Goal: Information Seeking & Learning: Find specific fact

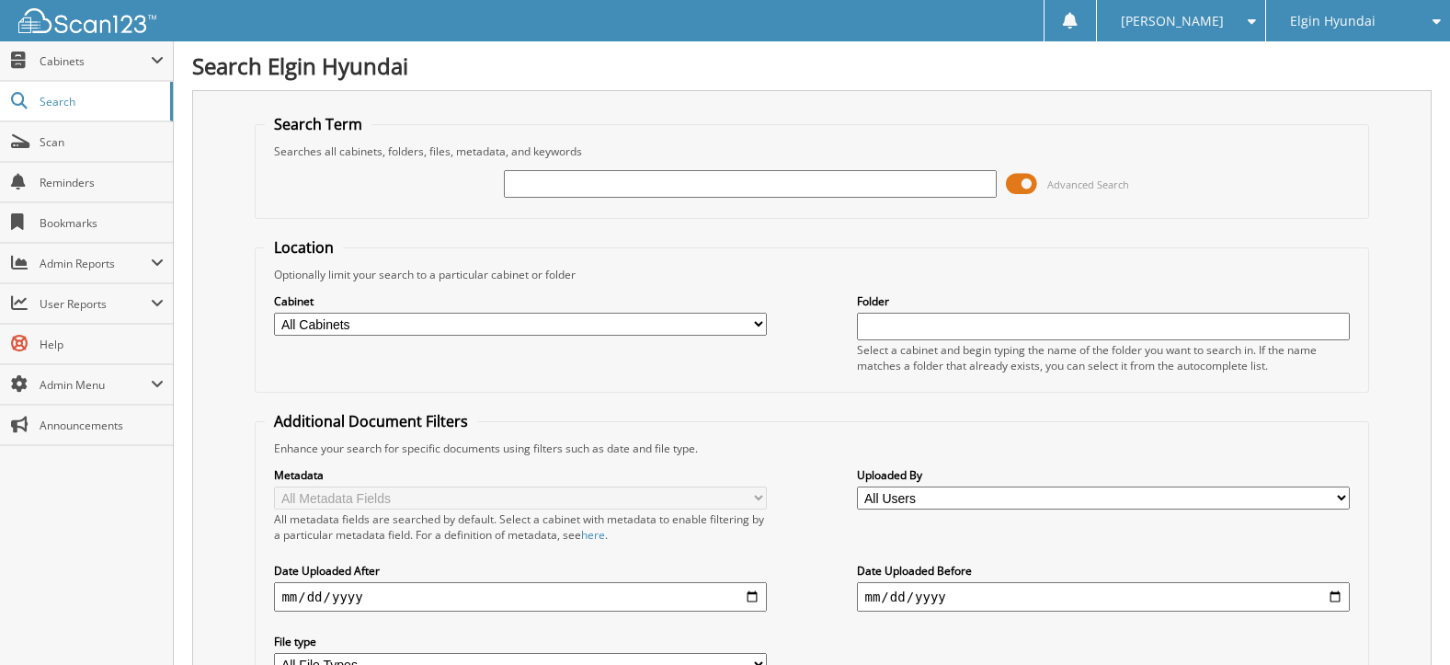
click at [550, 178] on input "text" at bounding box center [750, 184] width 492 height 28
type input "dh22796a"
click at [640, 187] on input "dh22796a" at bounding box center [750, 184] width 492 height 28
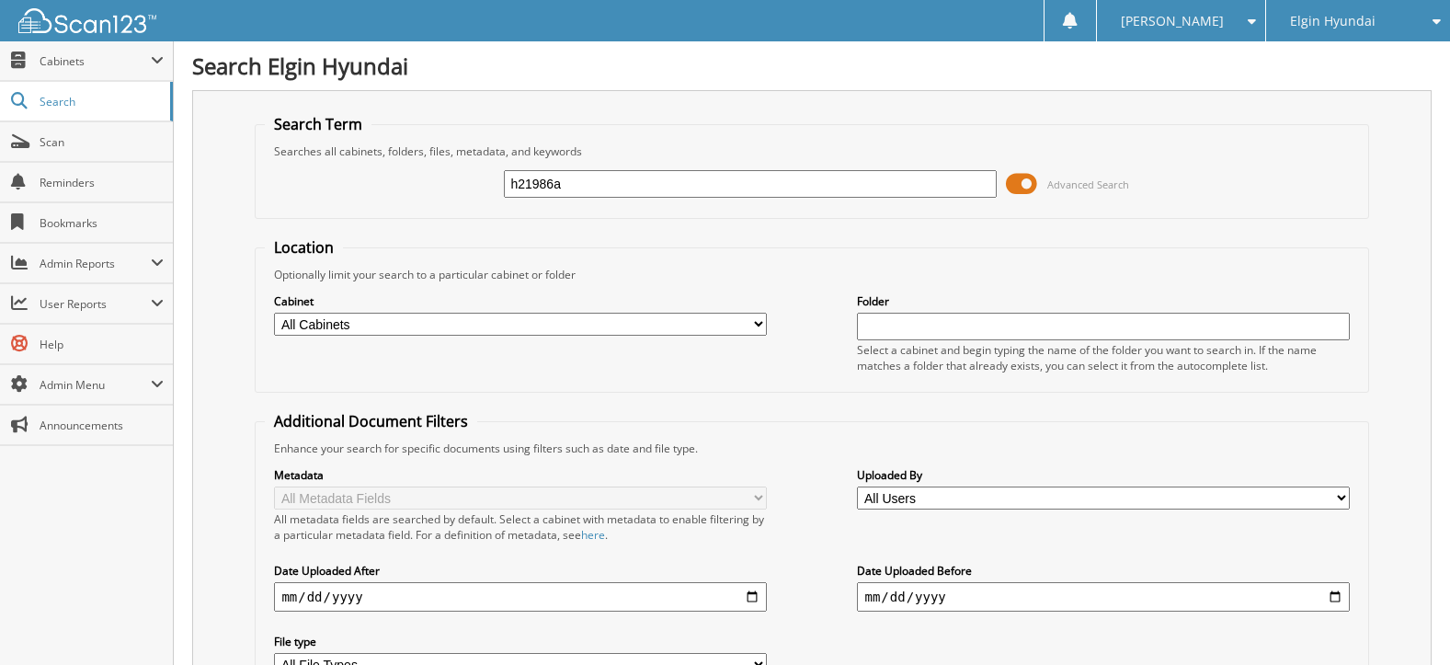
type input "h21986a"
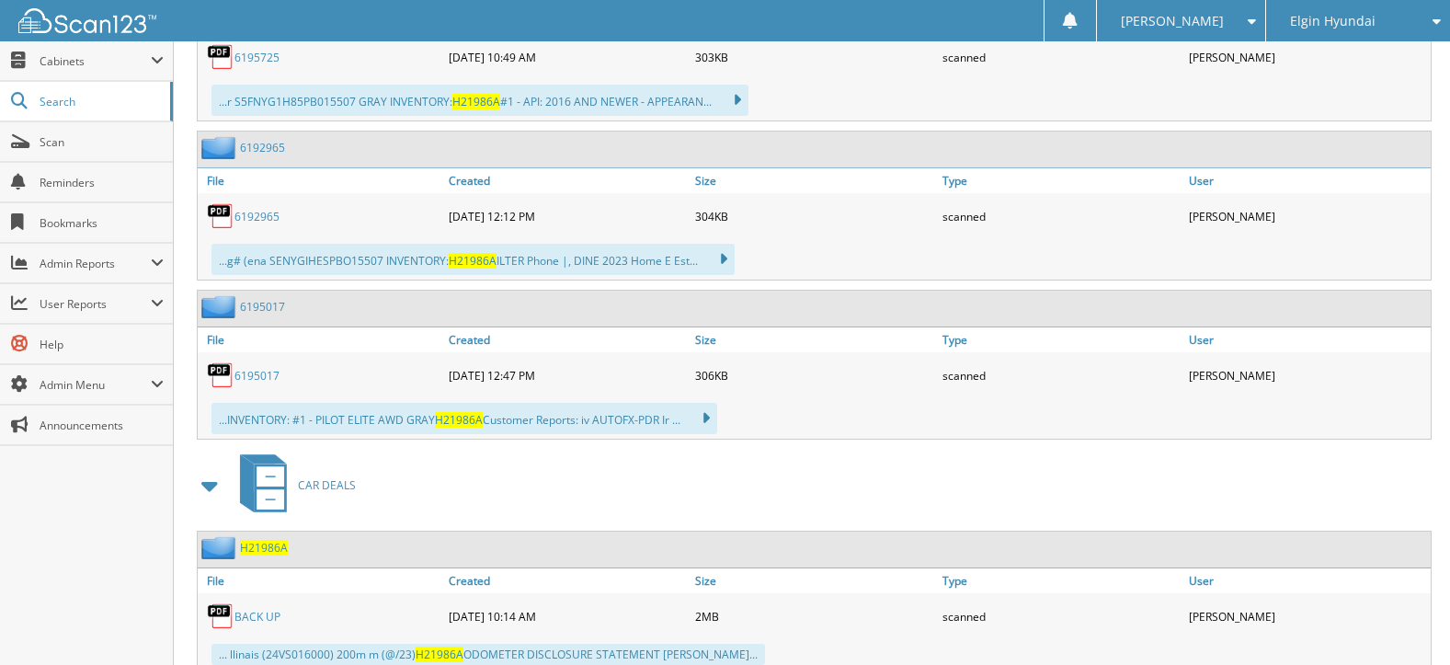
scroll to position [1250, 0]
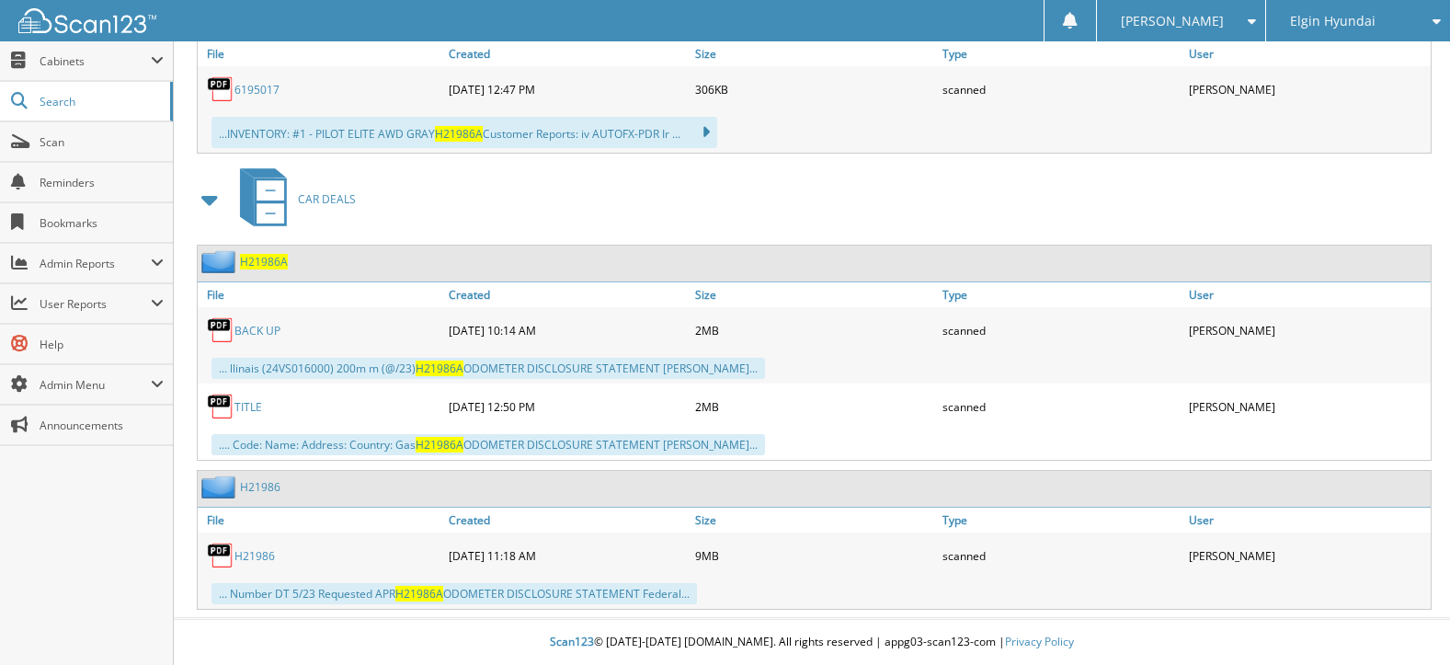
click at [257, 323] on link "BACK UP" at bounding box center [257, 331] width 46 height 16
click at [934, 215] on div "CAR DEALS" at bounding box center [812, 199] width 1240 height 73
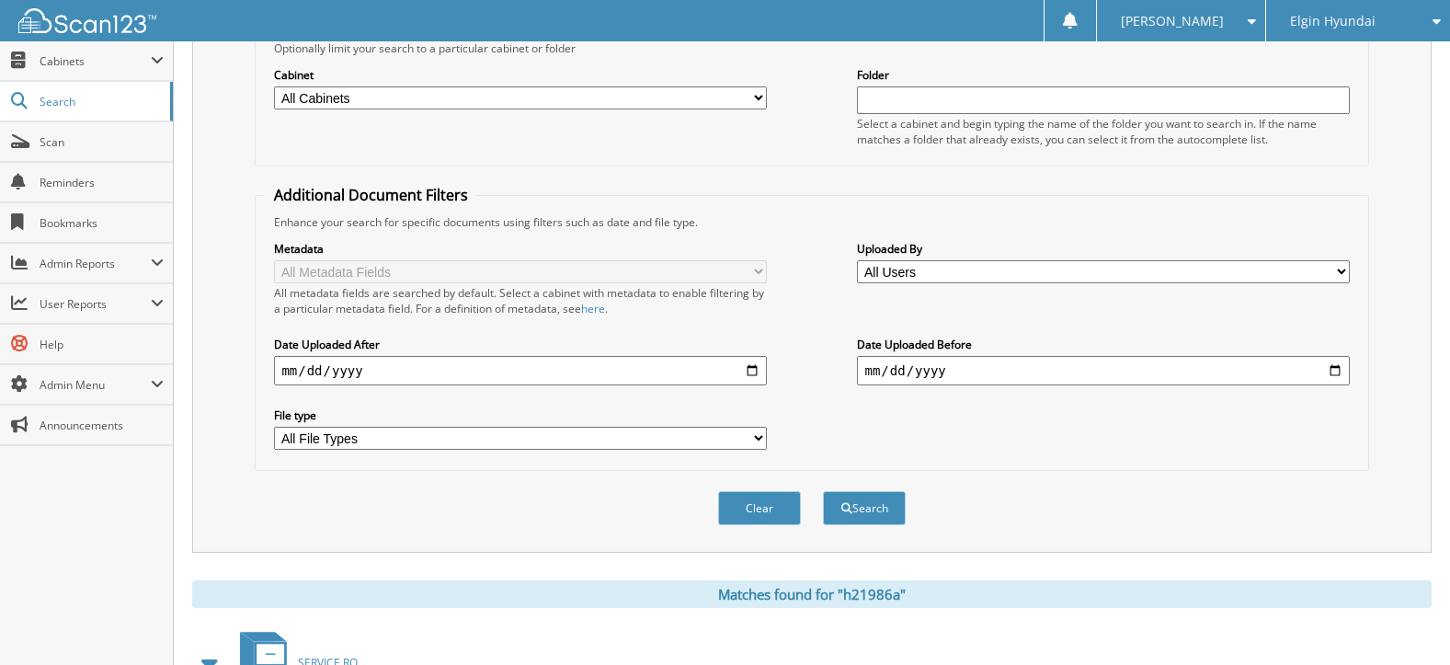
scroll to position [0, 0]
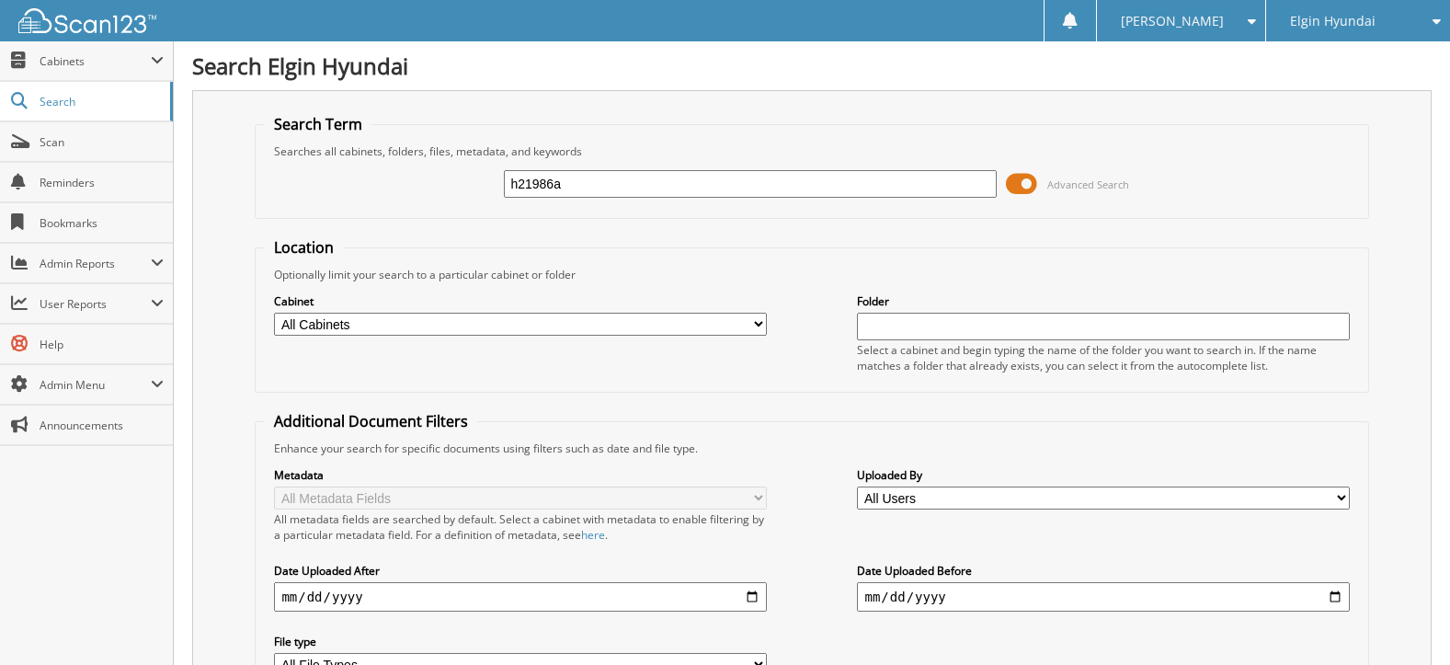
click at [784, 185] on input "h21986a" at bounding box center [750, 184] width 492 height 28
type input "h22948"
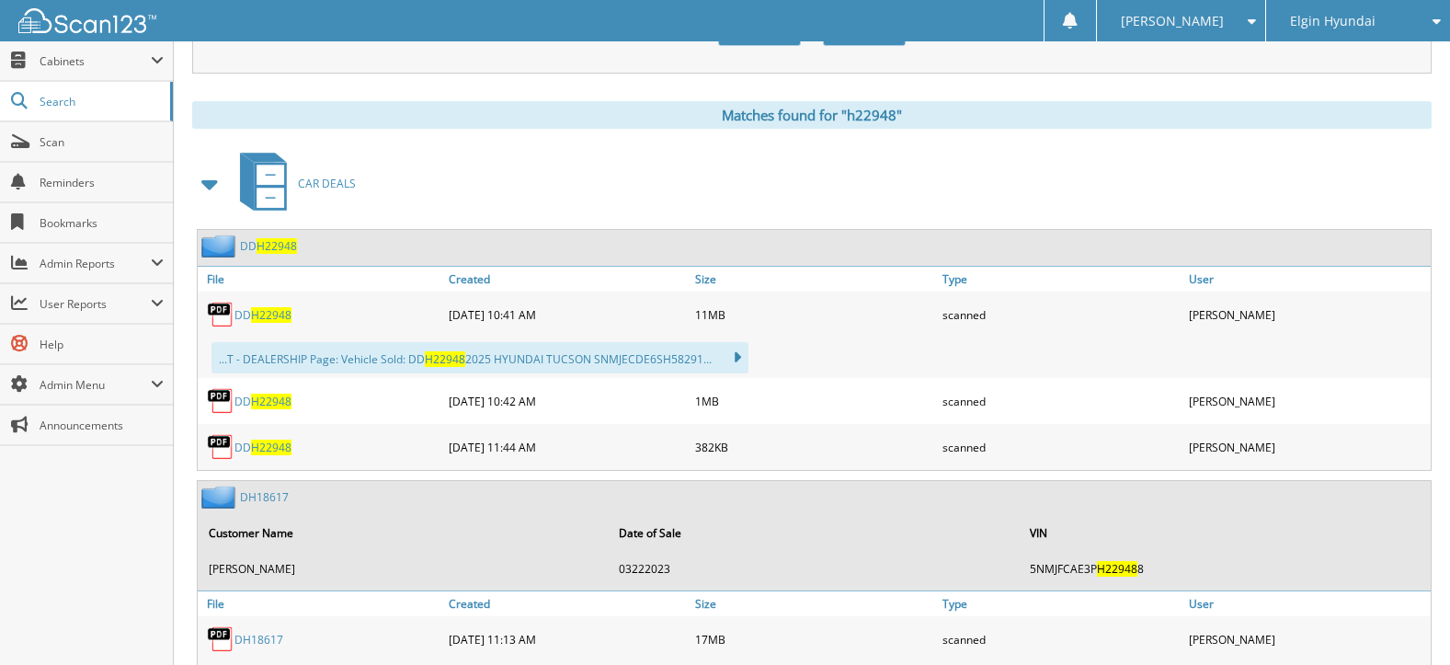
scroll to position [736, 0]
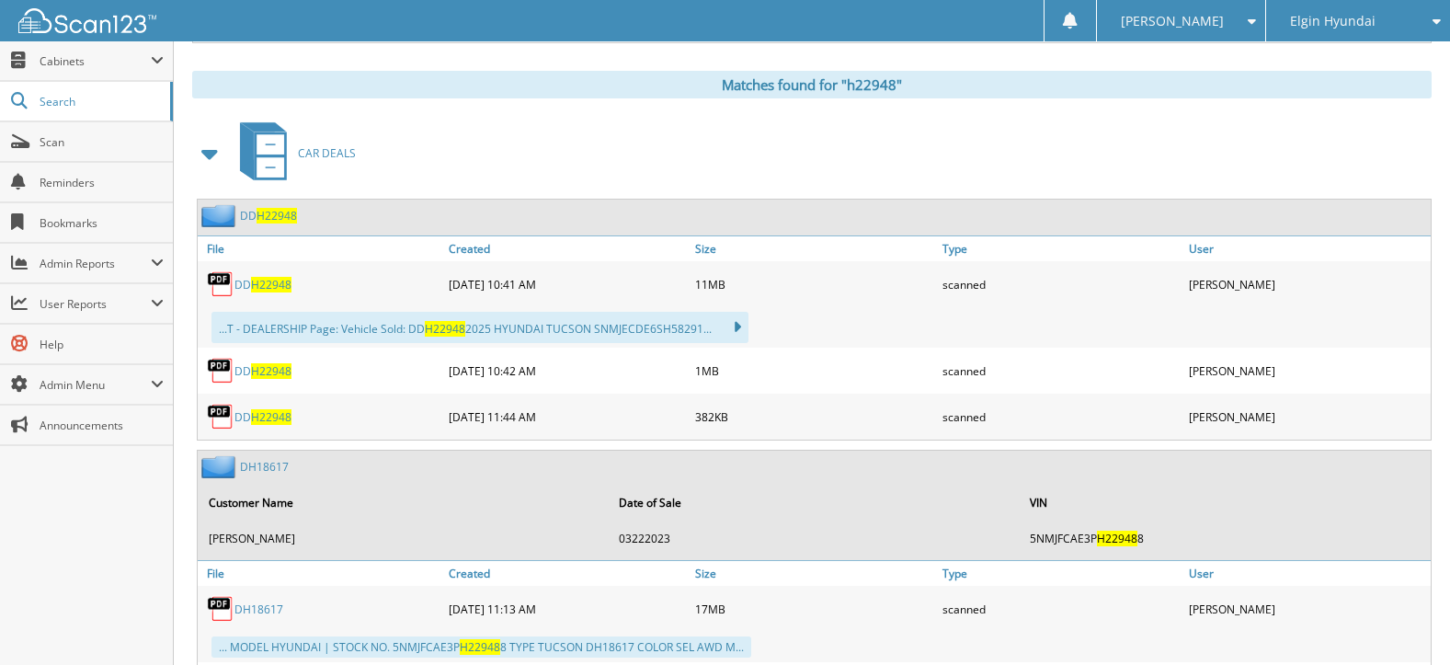
click at [282, 372] on span "H22948" at bounding box center [271, 371] width 40 height 16
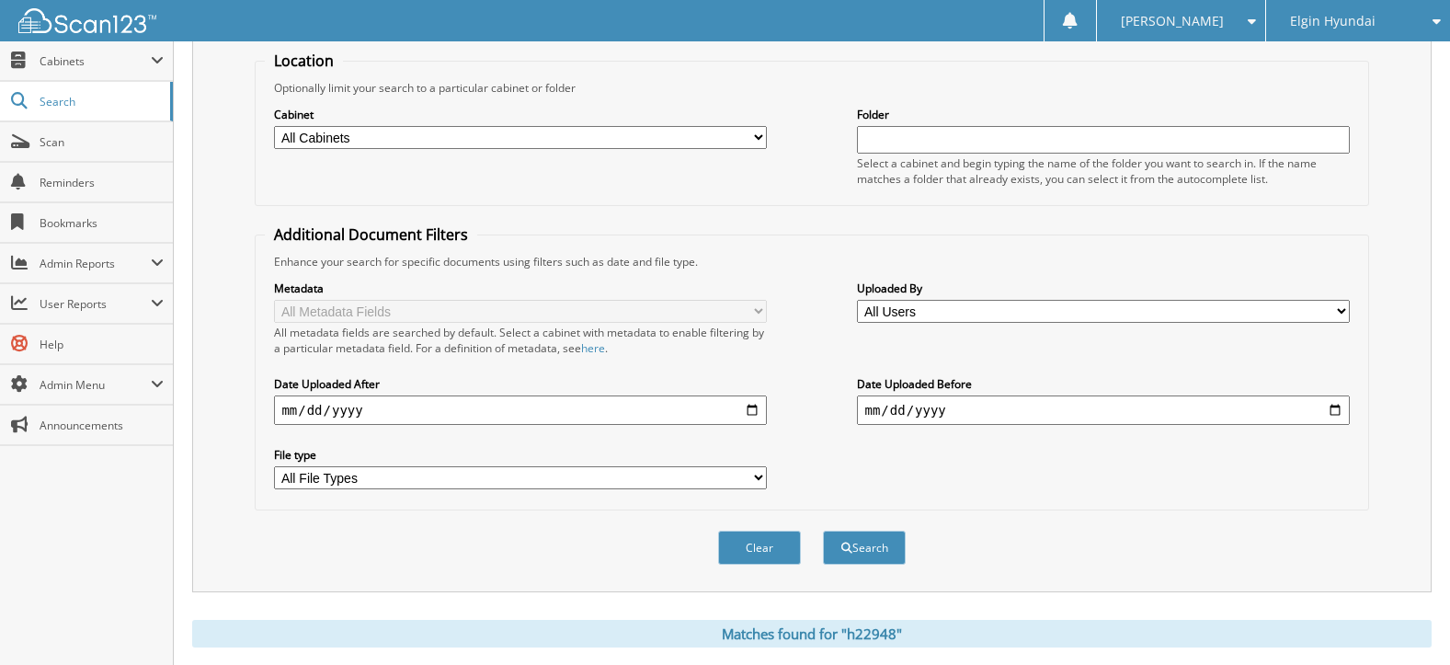
scroll to position [0, 0]
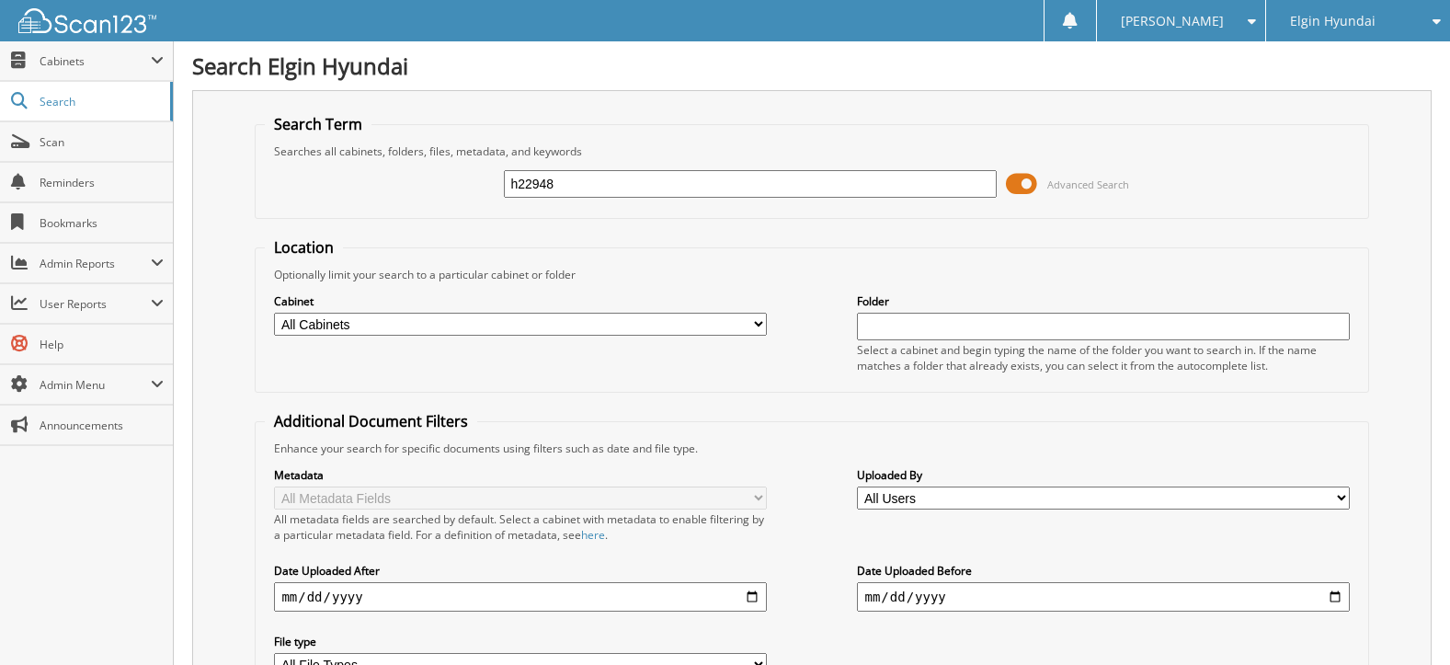
click at [616, 188] on input "h22948" at bounding box center [750, 184] width 492 height 28
click at [738, 178] on input "text" at bounding box center [750, 184] width 492 height 28
type input "h23149"
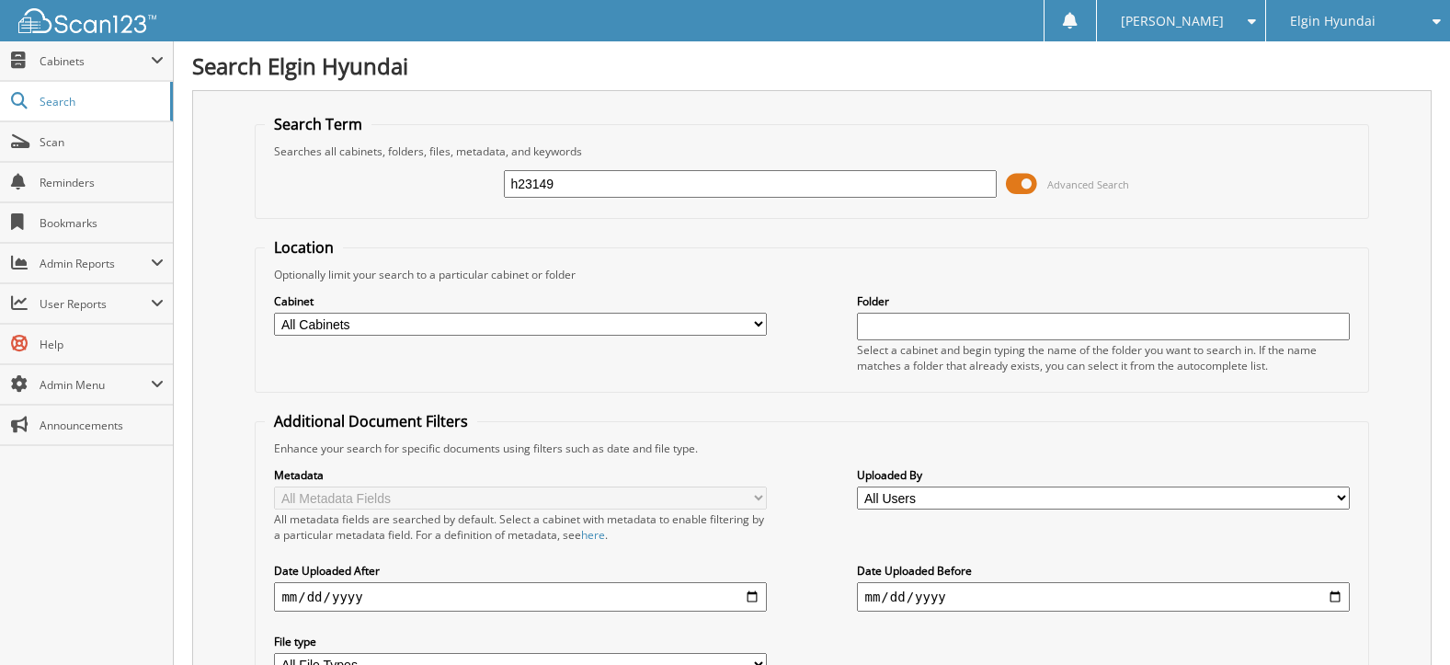
click at [800, 184] on input "h23149" at bounding box center [750, 184] width 492 height 28
click at [654, 177] on input "h23149" at bounding box center [750, 184] width 492 height 28
type input "h22430"
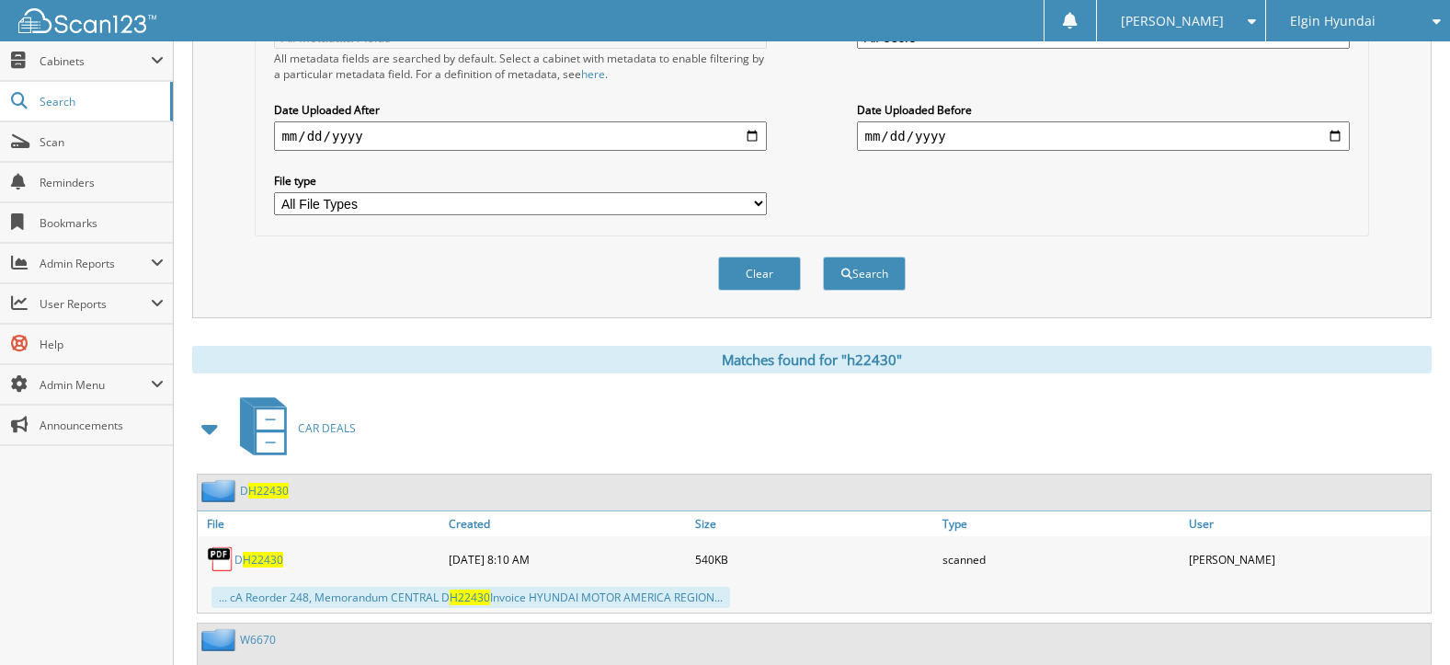
scroll to position [736, 0]
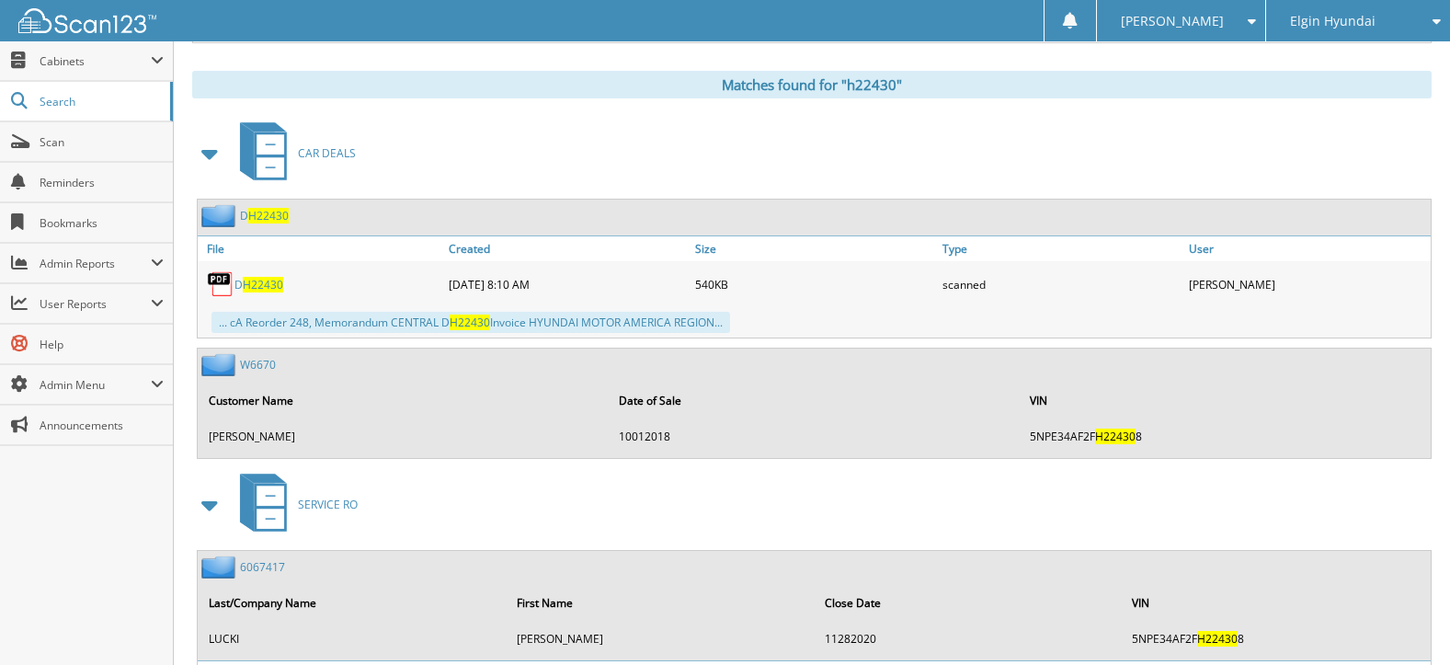
click at [263, 290] on span "H22430" at bounding box center [263, 285] width 40 height 16
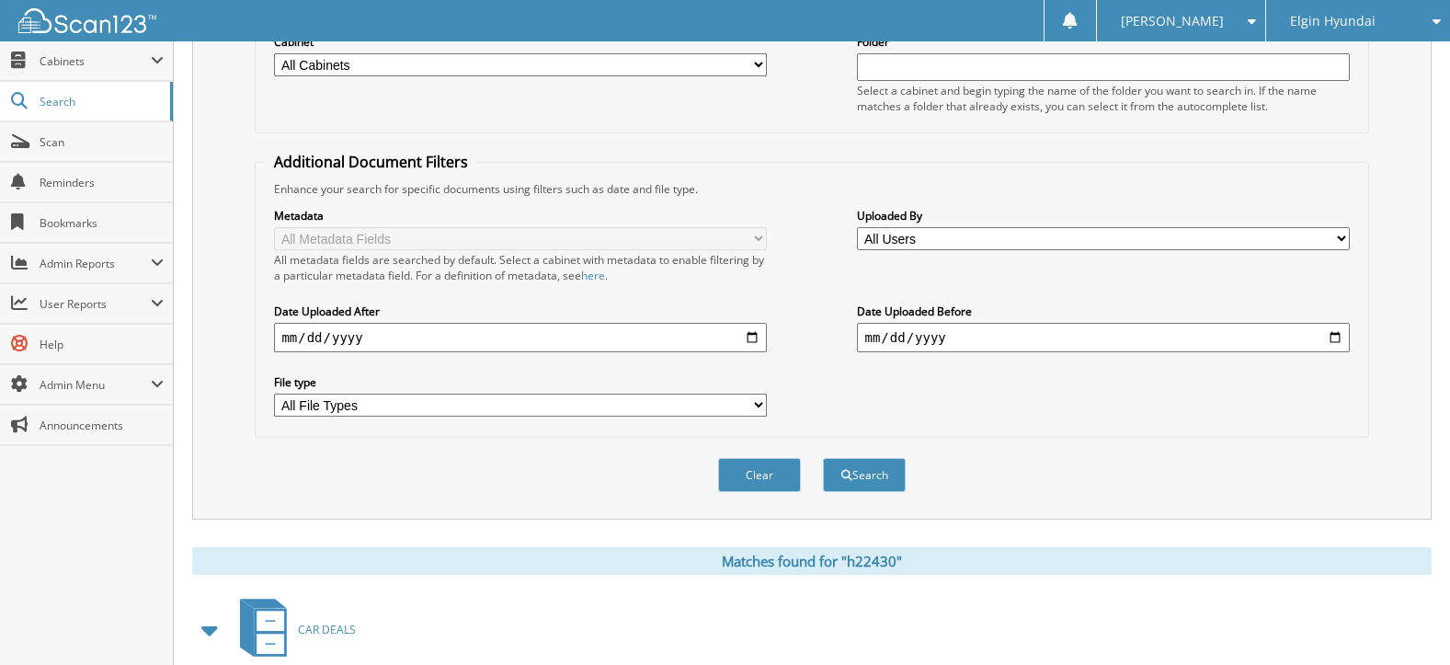
scroll to position [460, 0]
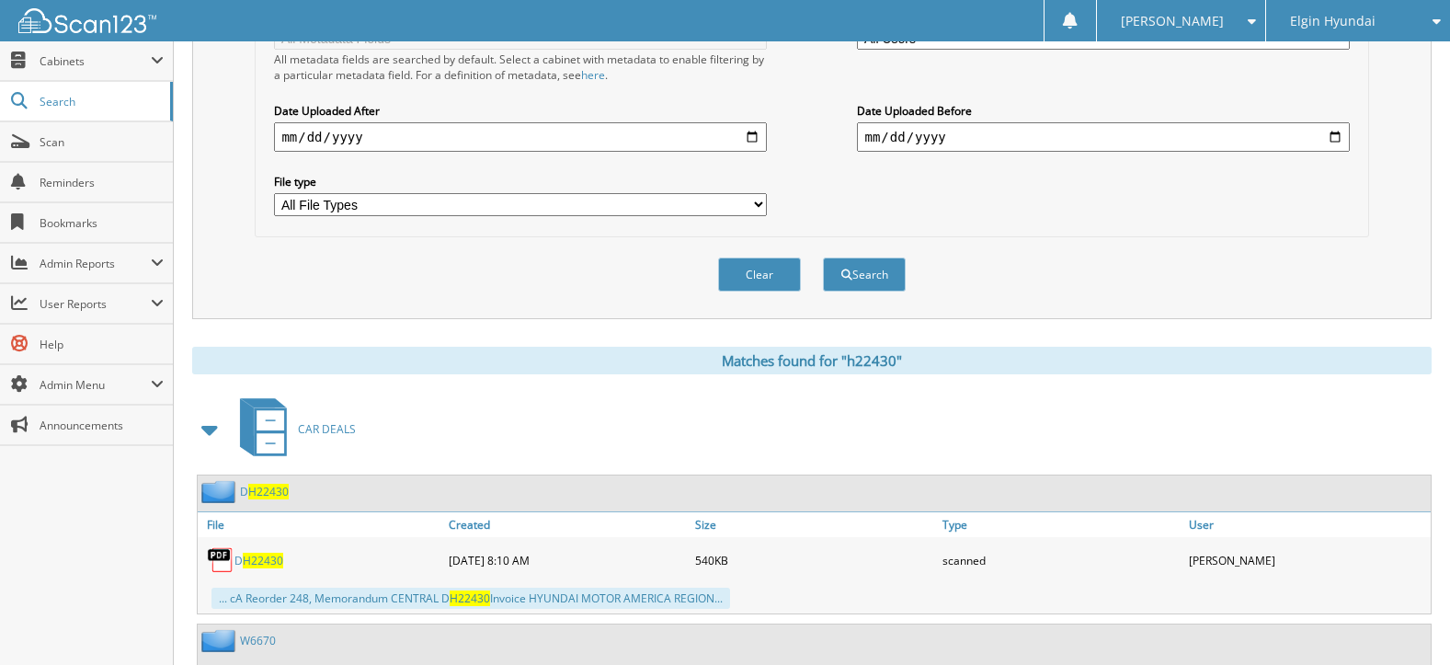
click at [741, 292] on div "Clear" at bounding box center [759, 275] width 86 height 38
click at [739, 281] on button "Clear" at bounding box center [759, 274] width 83 height 34
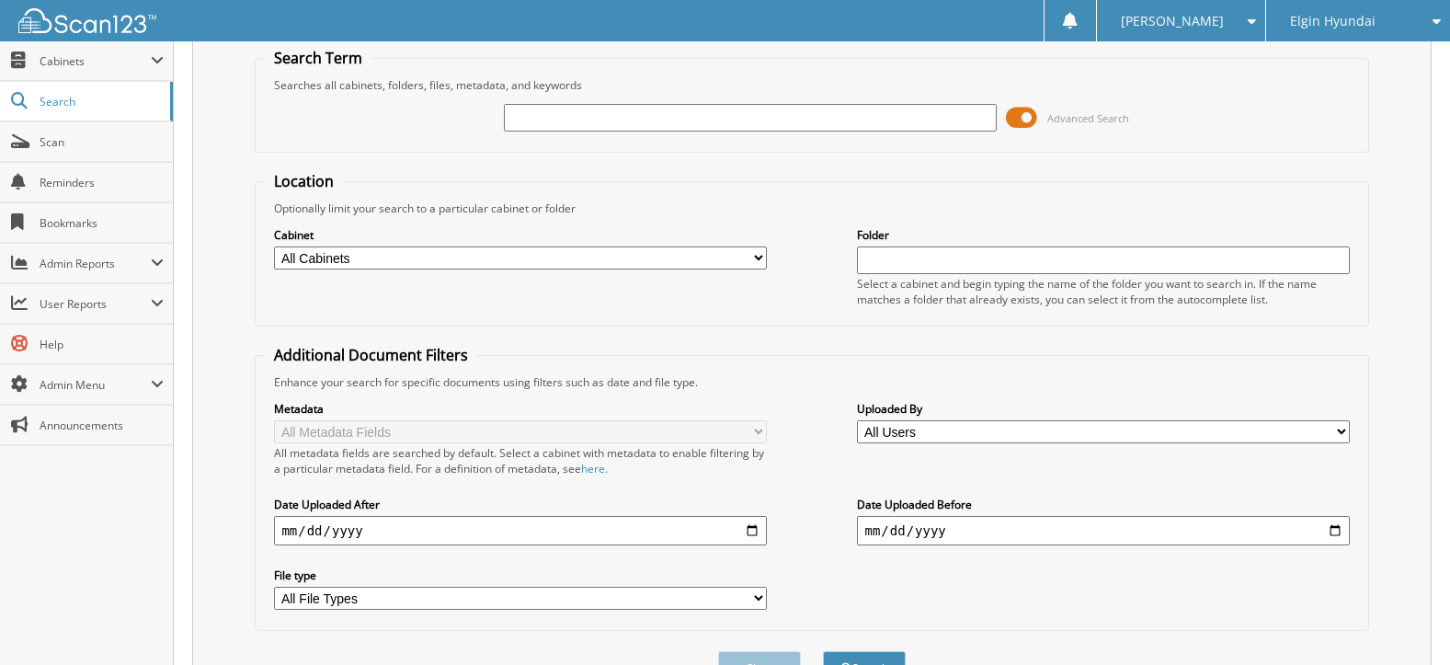
scroll to position [0, 0]
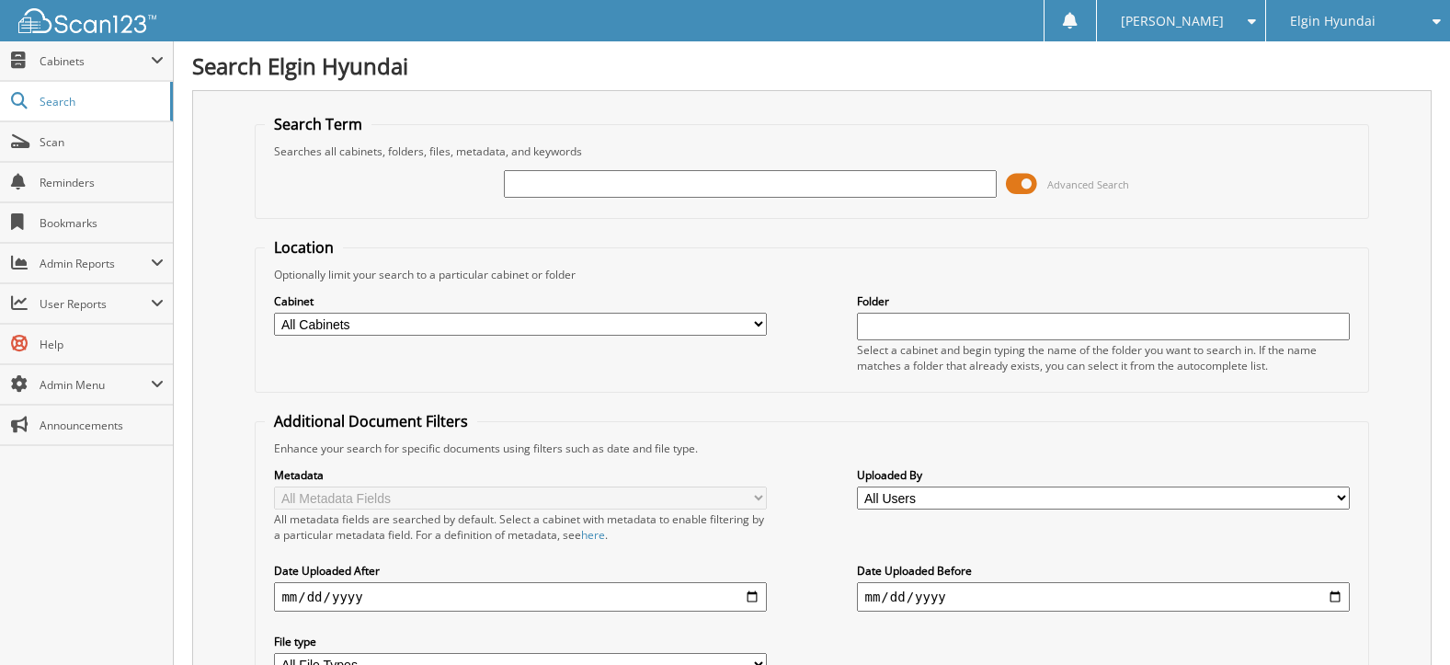
drag, startPoint x: 701, startPoint y: 169, endPoint x: 701, endPoint y: 180, distance: 11.0
click at [701, 170] on div at bounding box center [750, 183] width 492 height 31
click at [699, 183] on input "text" at bounding box center [750, 184] width 492 height 28
type input "h23162"
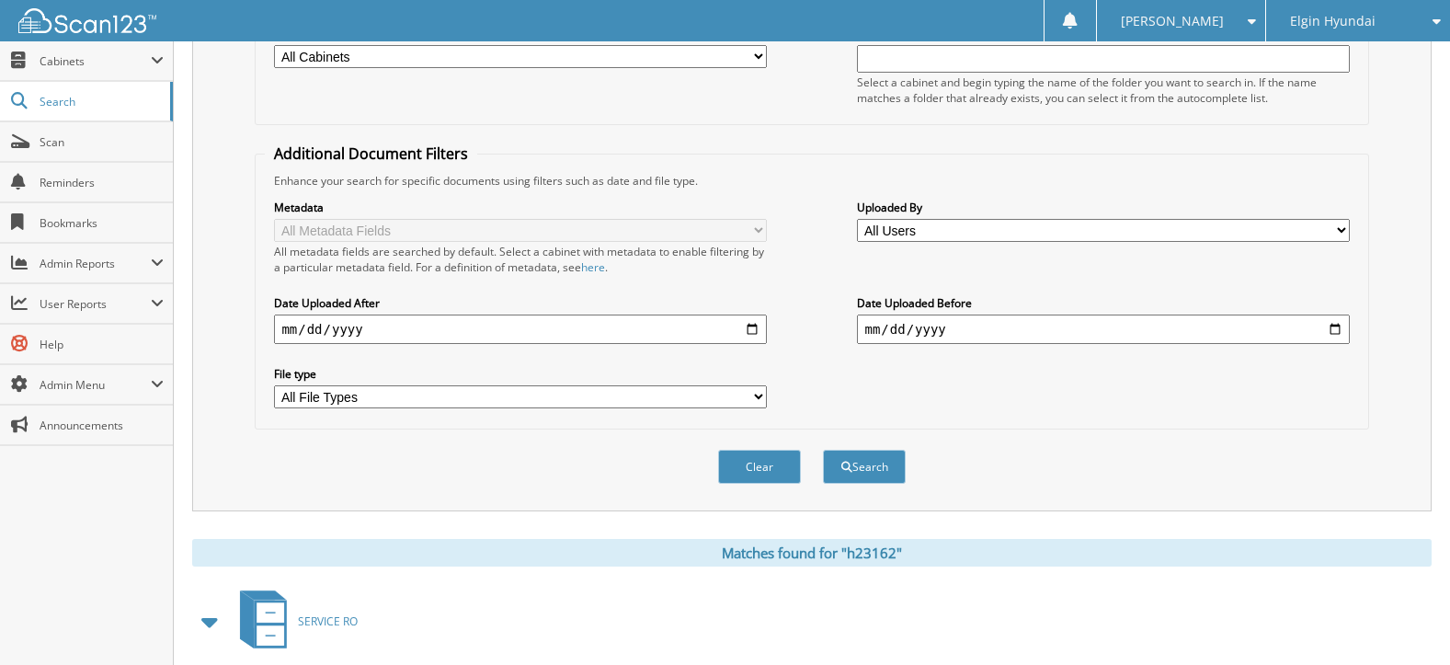
scroll to position [475, 0]
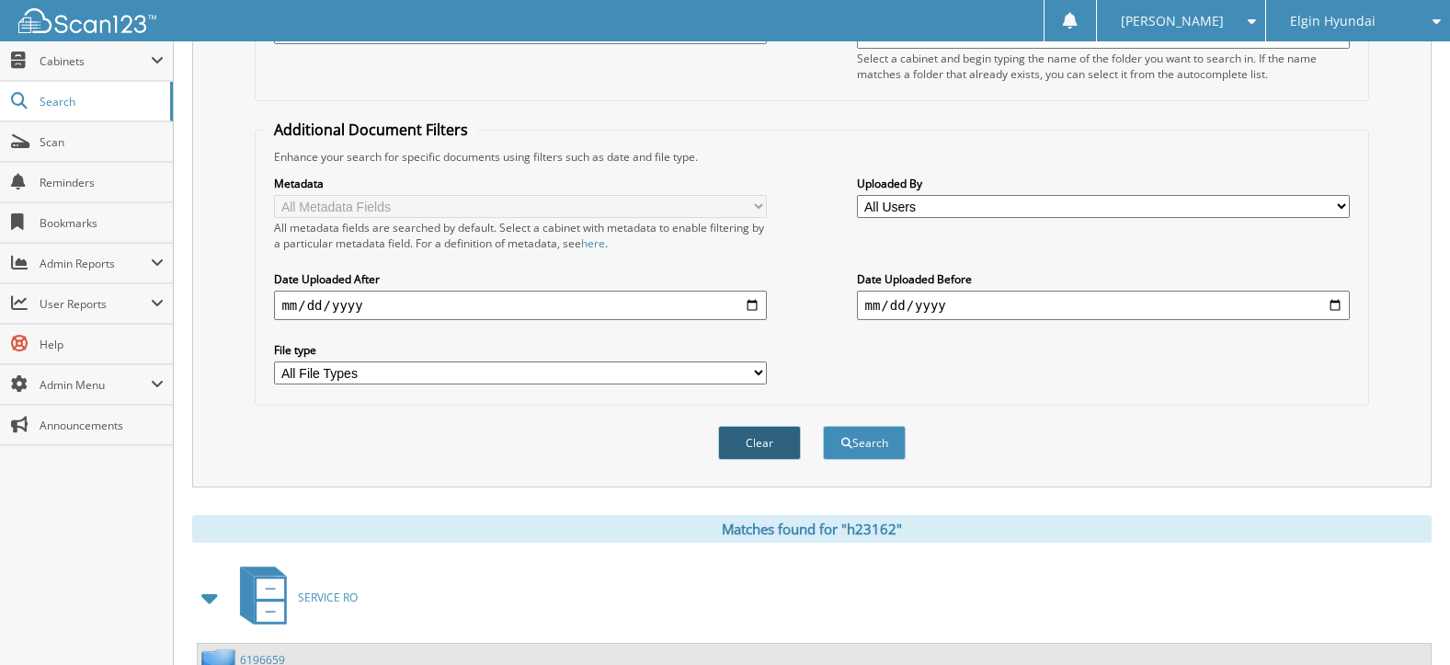
click at [798, 442] on button "Clear" at bounding box center [759, 443] width 83 height 34
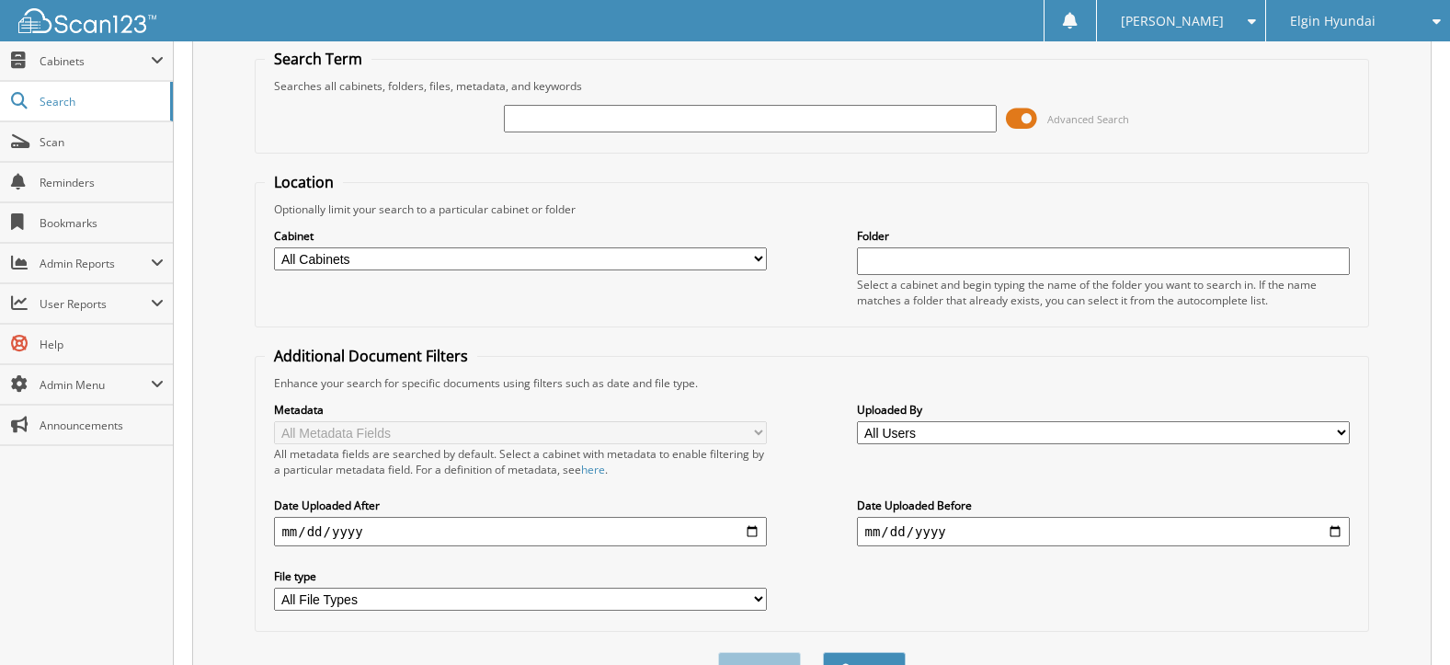
scroll to position [0, 0]
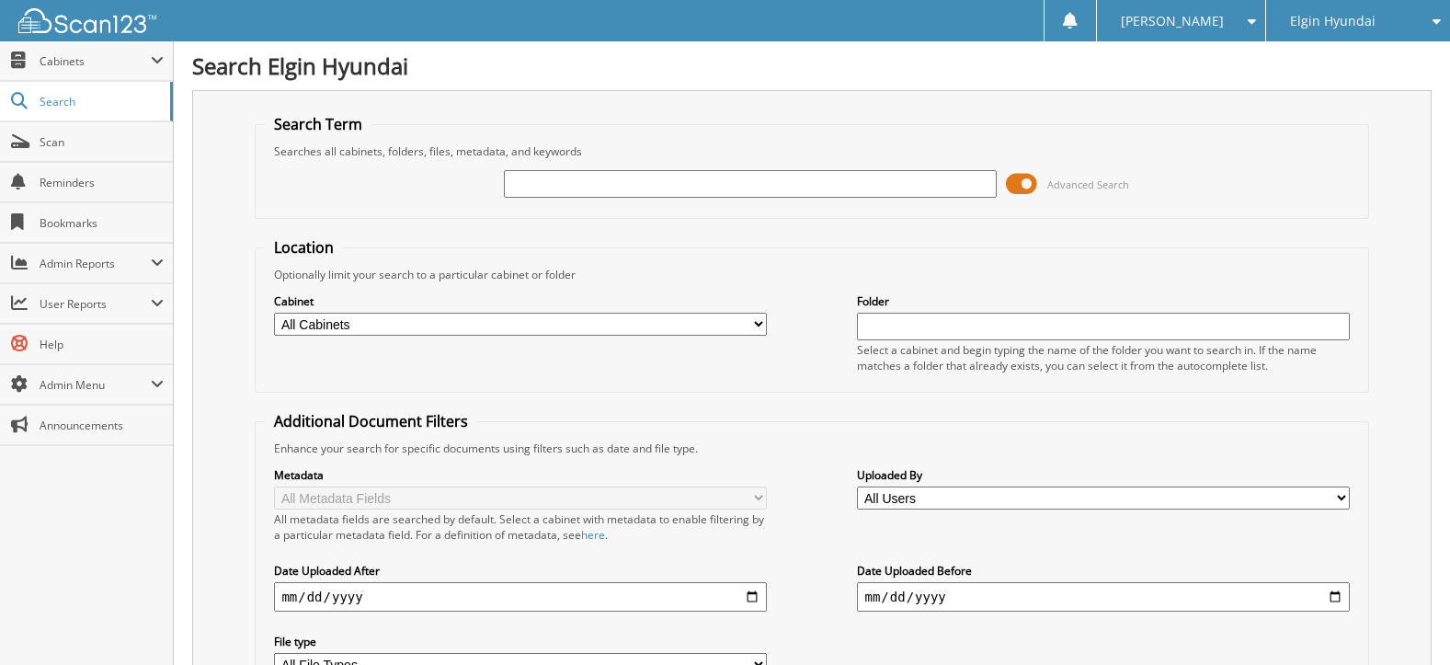
click at [768, 191] on input "text" at bounding box center [750, 184] width 492 height 28
type input "h23416"
click at [611, 182] on input "h23416" at bounding box center [750, 184] width 492 height 28
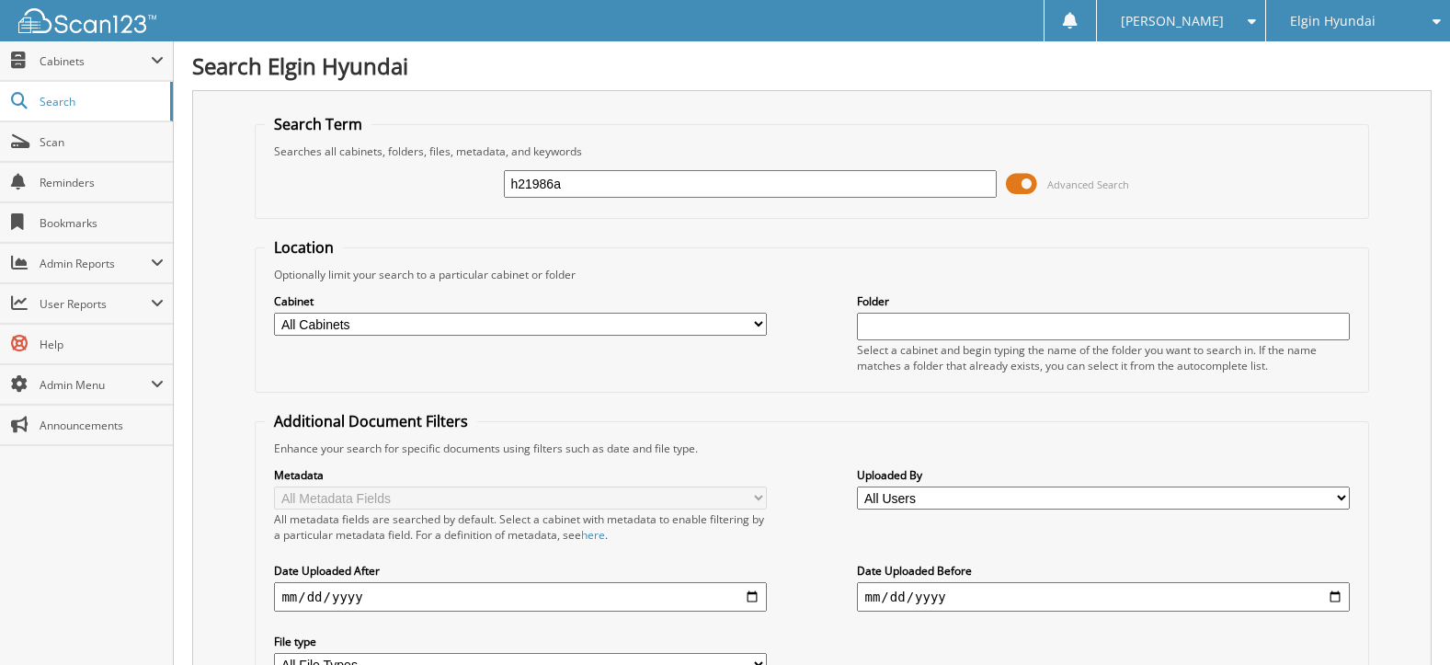
type input "h21986a"
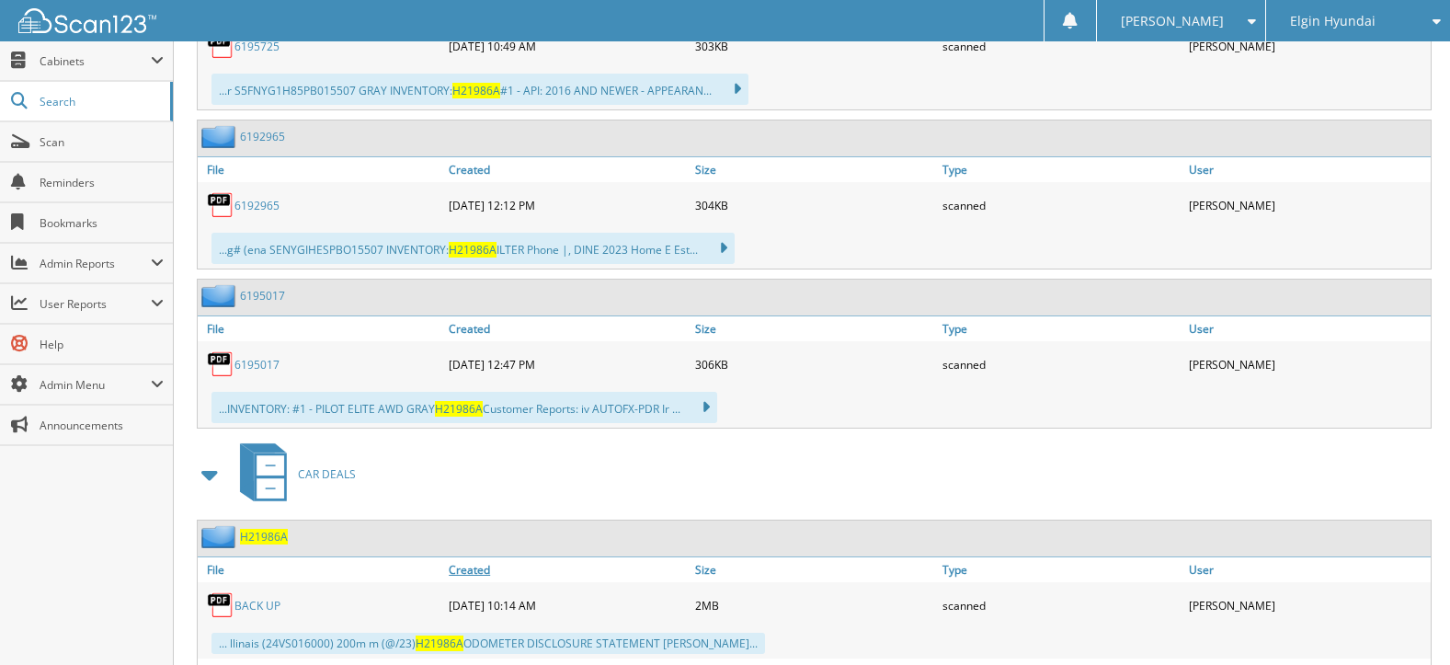
scroll to position [1250, 0]
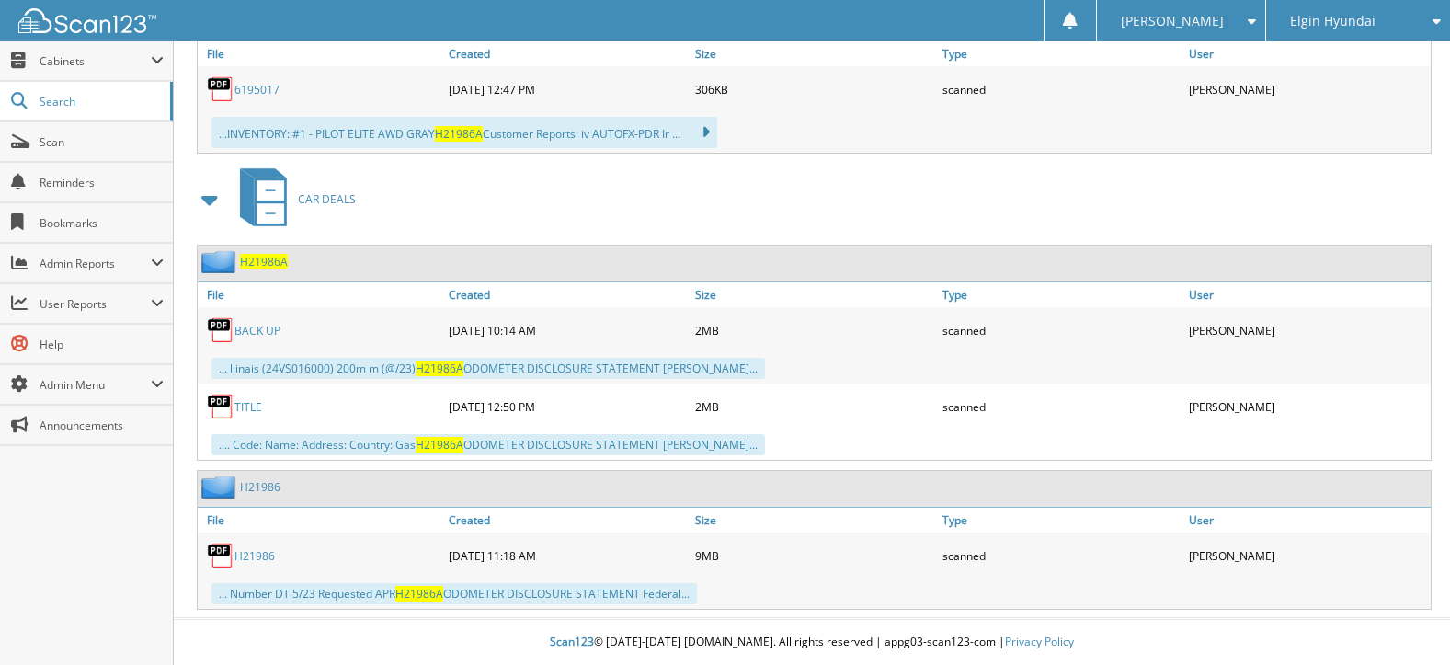
click at [244, 323] on link "BACK UP" at bounding box center [257, 331] width 46 height 16
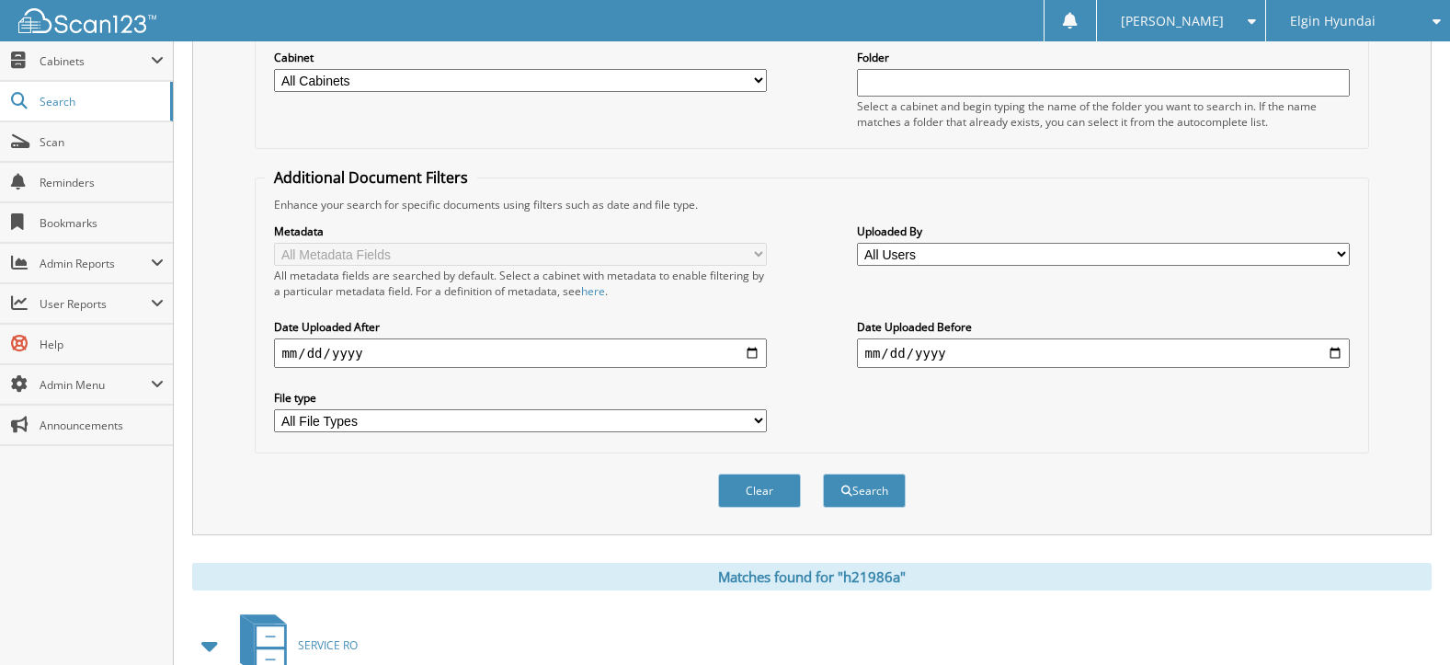
scroll to position [238, 0]
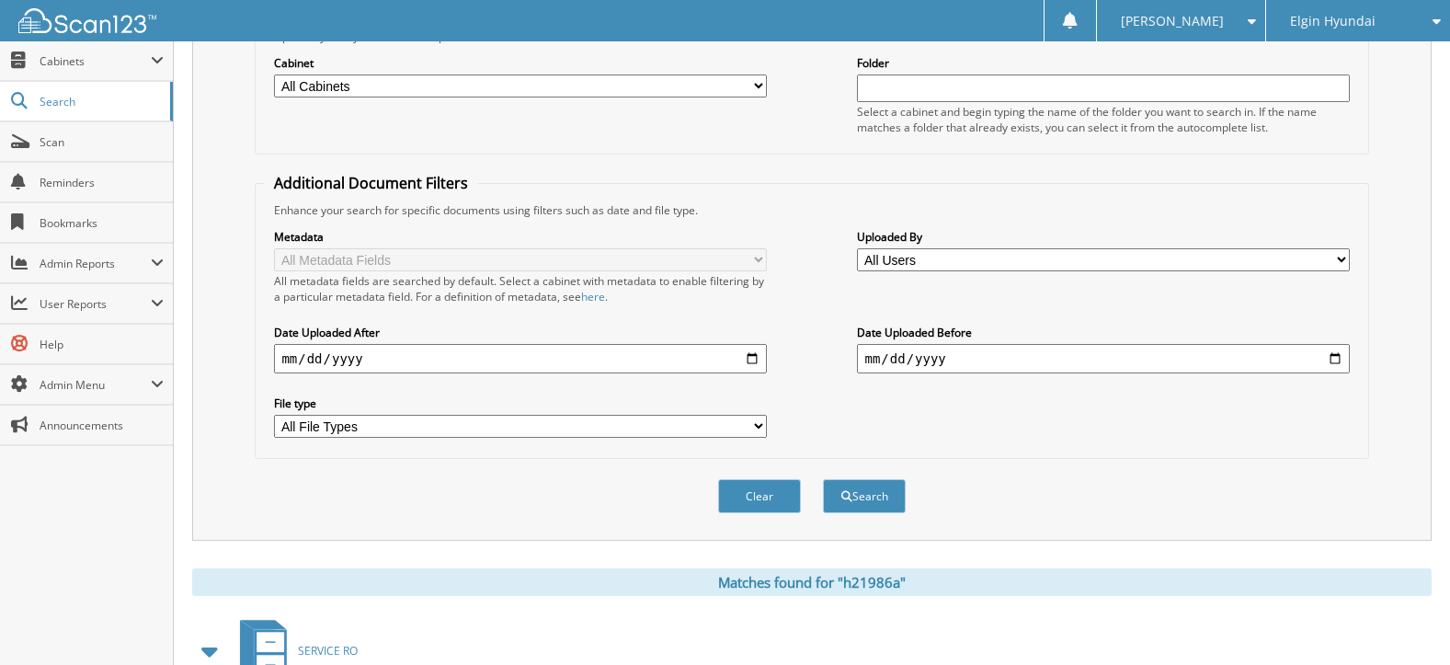
click at [763, 476] on div "Clear Search" at bounding box center [812, 496] width 1114 height 74
click at [764, 493] on button "Clear" at bounding box center [759, 496] width 83 height 34
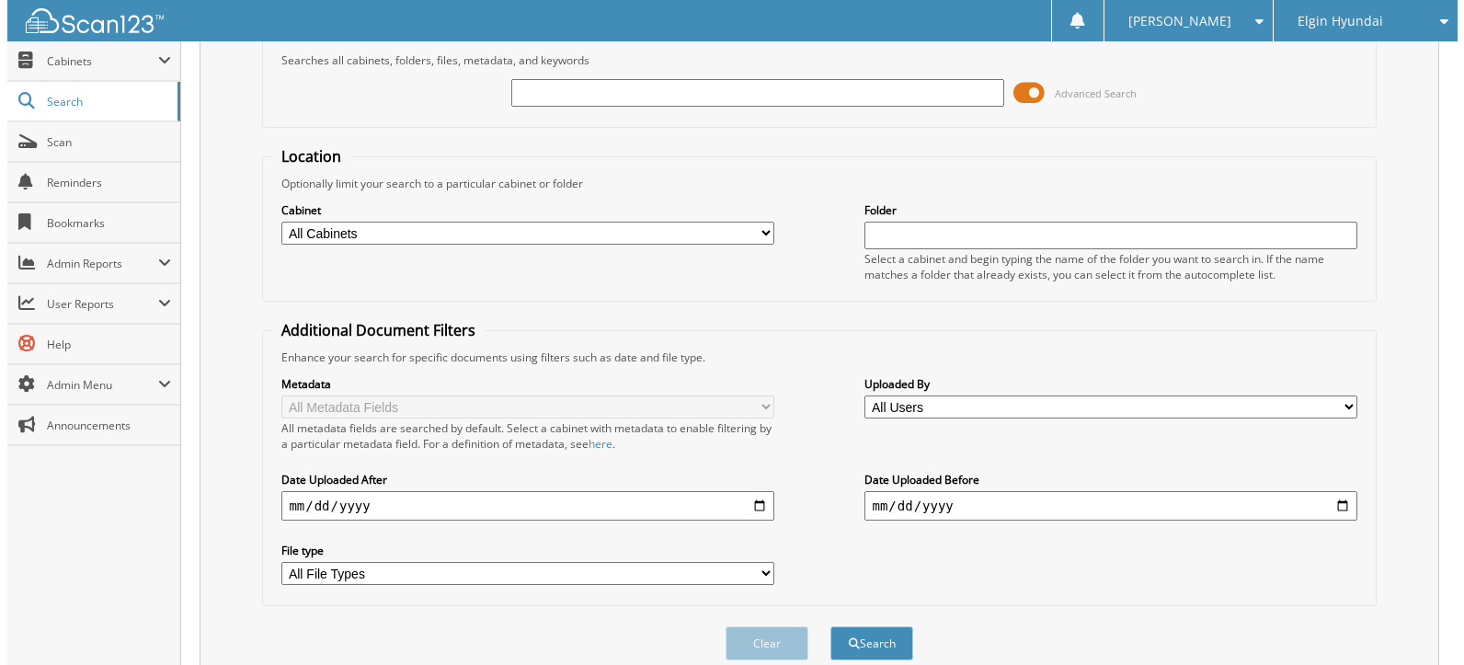
scroll to position [0, 0]
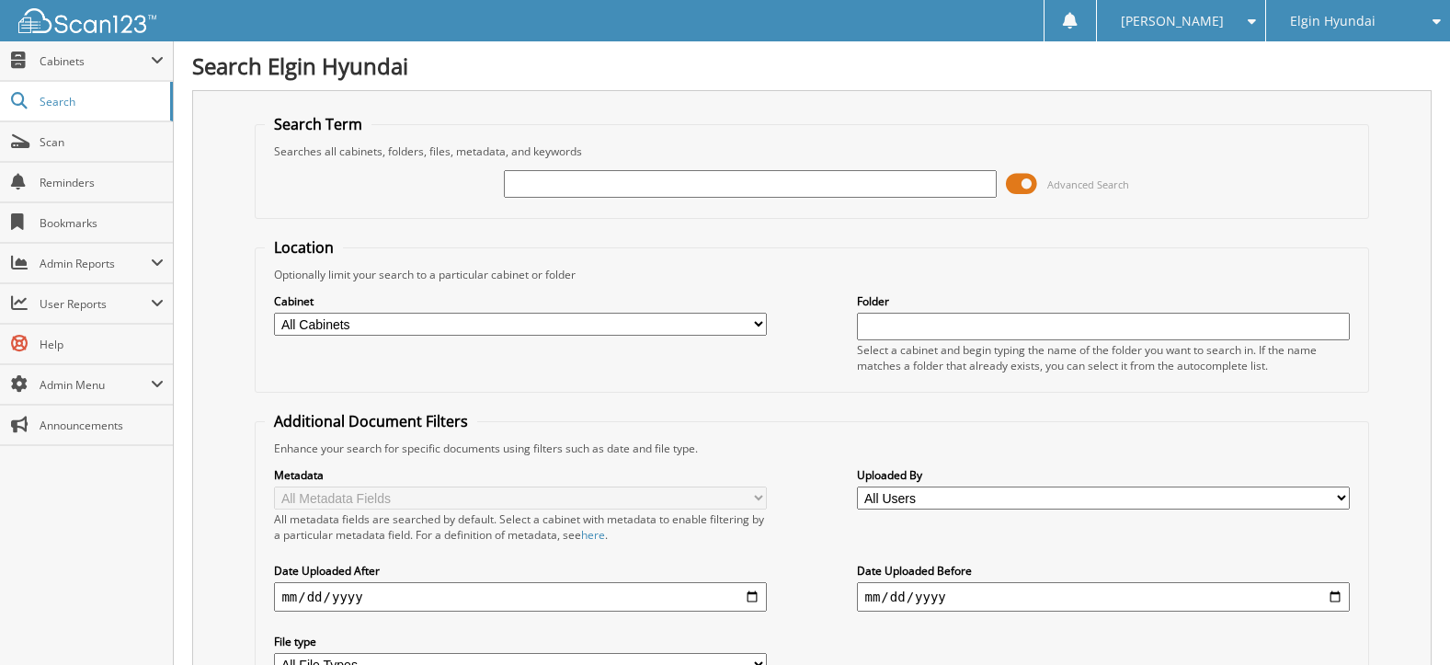
click at [650, 200] on div "Advanced Search" at bounding box center [811, 184] width 1093 height 50
click at [646, 184] on input "text" at bounding box center [750, 184] width 492 height 28
click at [563, 189] on input "text" at bounding box center [750, 184] width 492 height 28
click at [1097, 392] on fieldset "Location Optionally limit your search to a particular cabinet or folder Cabinet…" at bounding box center [812, 314] width 1114 height 155
click at [657, 167] on div "Advanced Search" at bounding box center [811, 184] width 1093 height 50
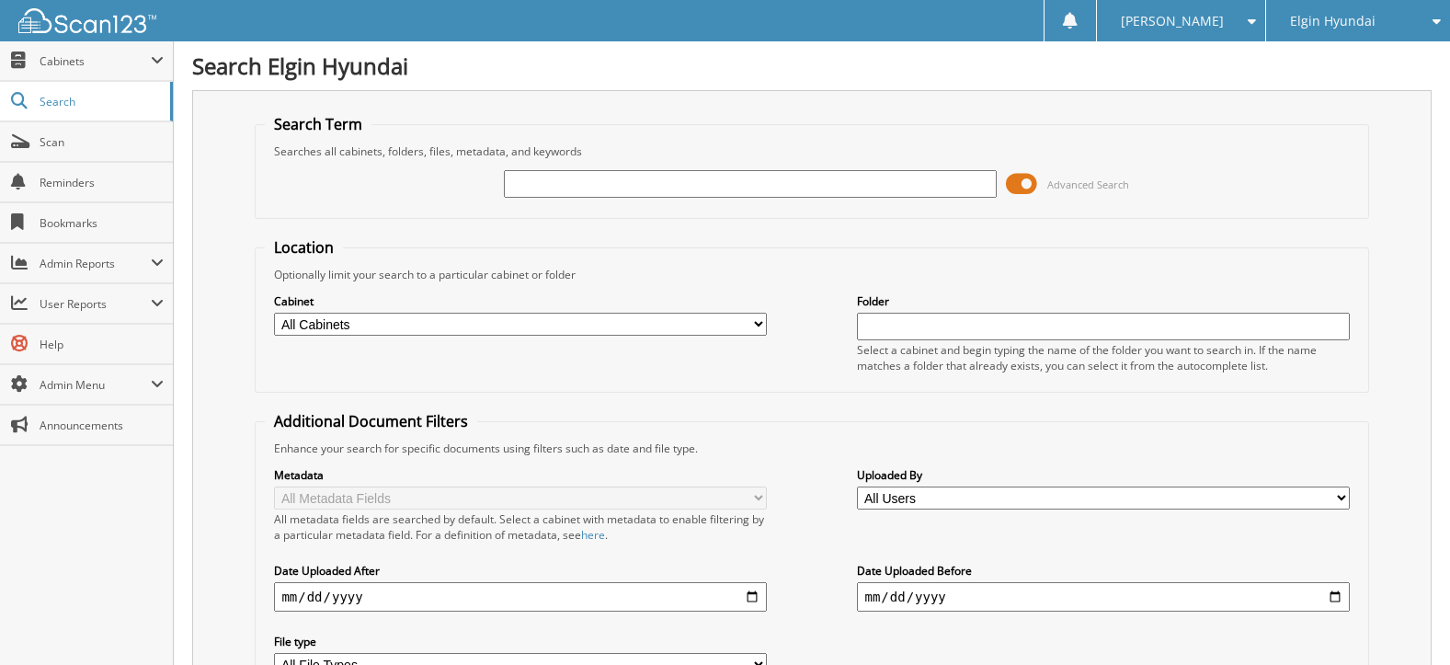
click at [655, 178] on input "text" at bounding box center [750, 184] width 492 height 28
click at [624, 122] on fieldset "Search Term Searches all cabinets, folders, files, metadata, and keywords Advan…" at bounding box center [812, 166] width 1114 height 105
click at [538, 182] on input "text" at bounding box center [750, 184] width 492 height 28
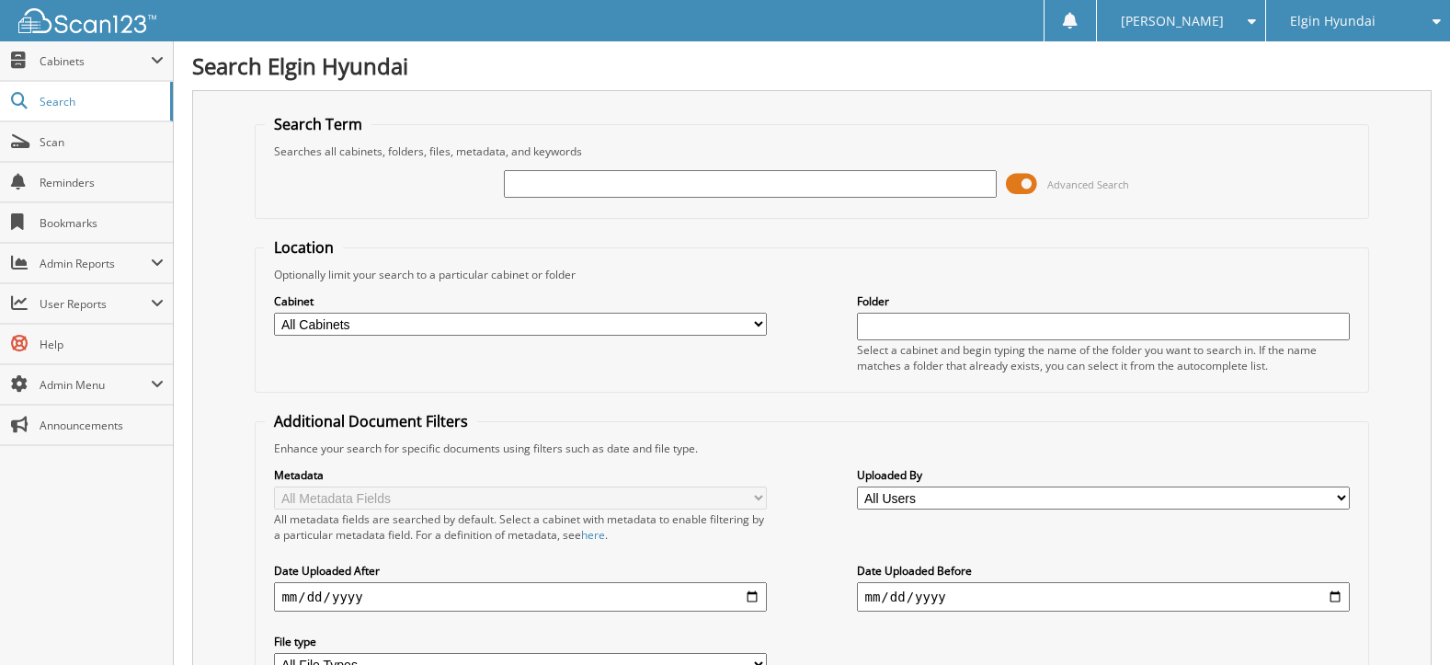
click at [1027, 177] on span at bounding box center [1021, 184] width 31 height 28
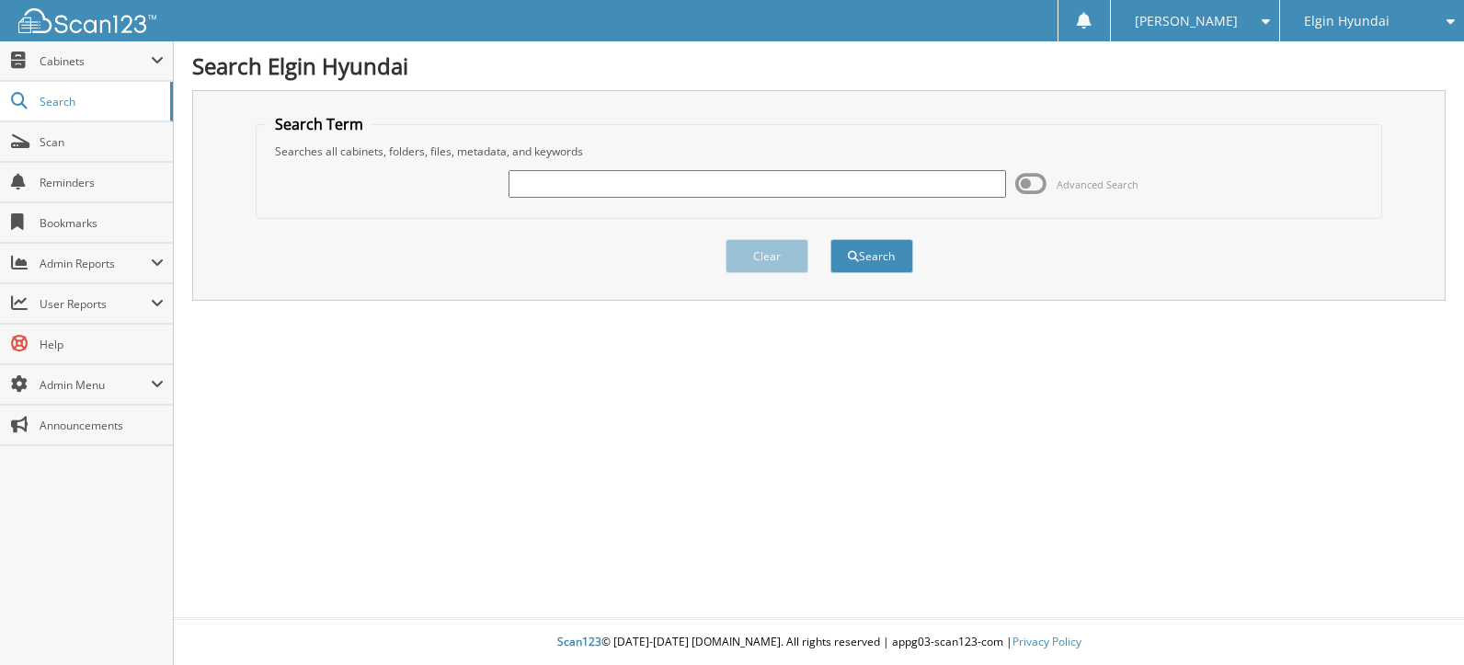
click at [116, 33] on div at bounding box center [78, 20] width 156 height 41
click at [115, 17] on img at bounding box center [87, 20] width 138 height 25
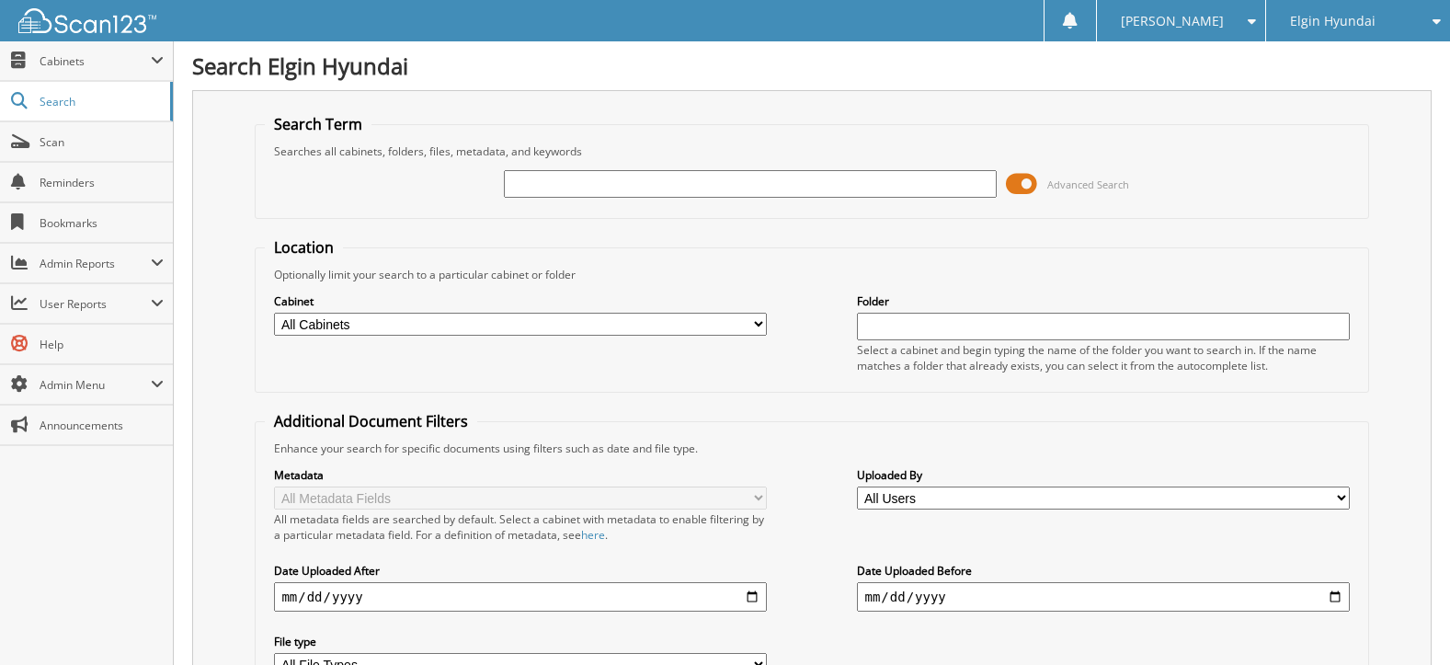
click at [1034, 184] on span at bounding box center [1021, 184] width 31 height 28
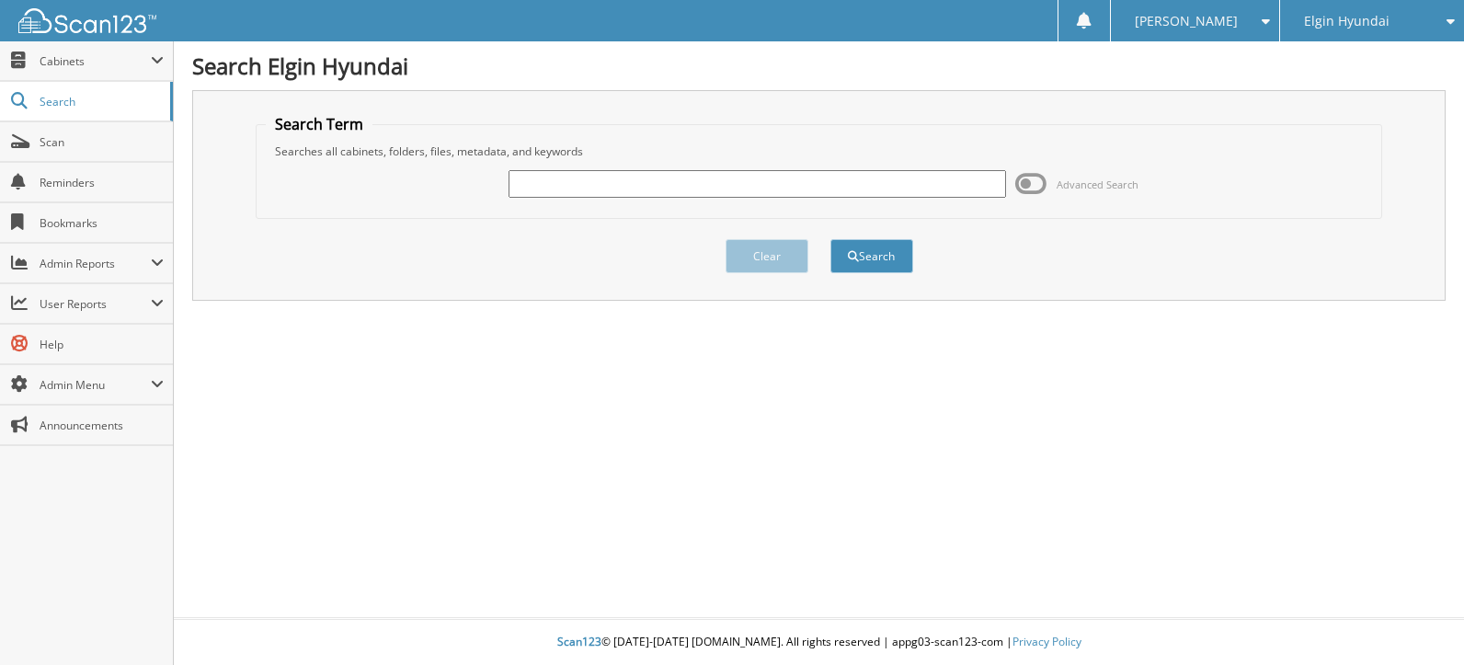
click at [1053, 198] on div "Advanced Search" at bounding box center [819, 184] width 1106 height 50
click at [1040, 188] on span at bounding box center [1030, 184] width 31 height 28
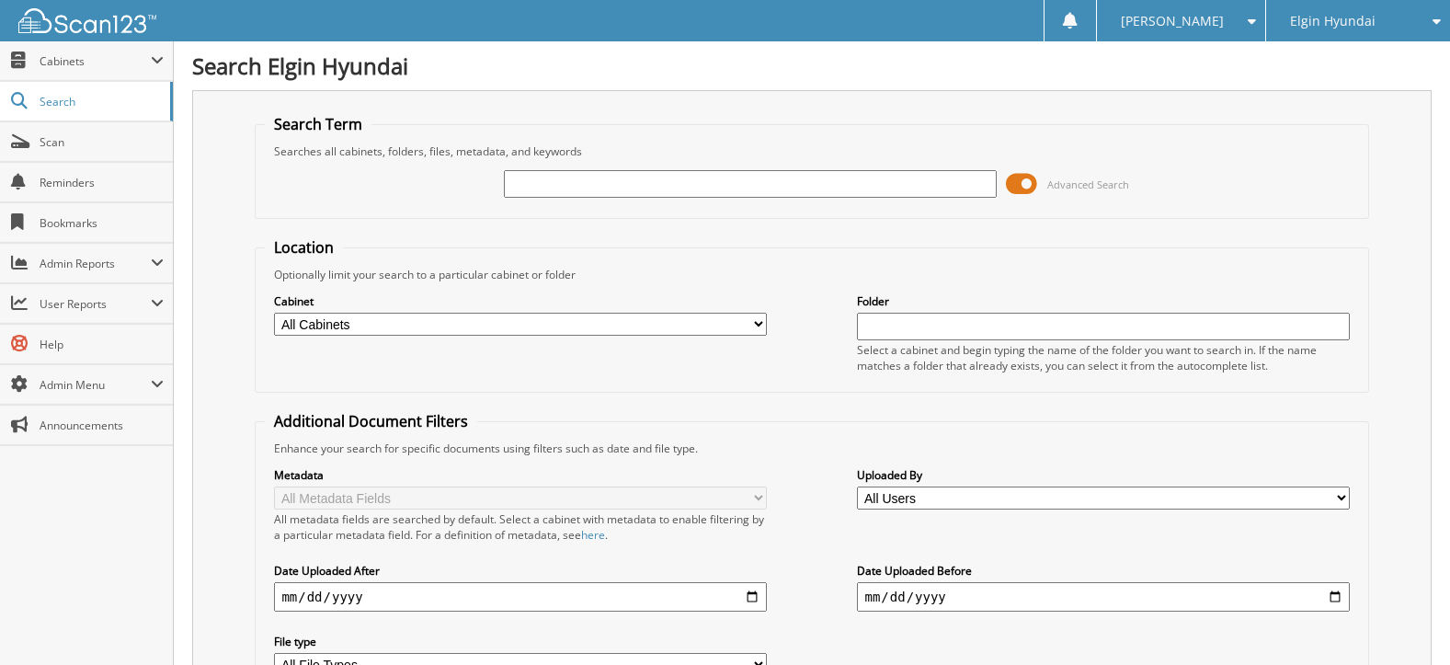
click at [910, 186] on input "text" at bounding box center [750, 184] width 492 height 28
click at [629, 178] on input "text" at bounding box center [750, 184] width 492 height 28
type input "h22948"
drag, startPoint x: 0, startPoint y: 0, endPoint x: 629, endPoint y: 178, distance: 653.8
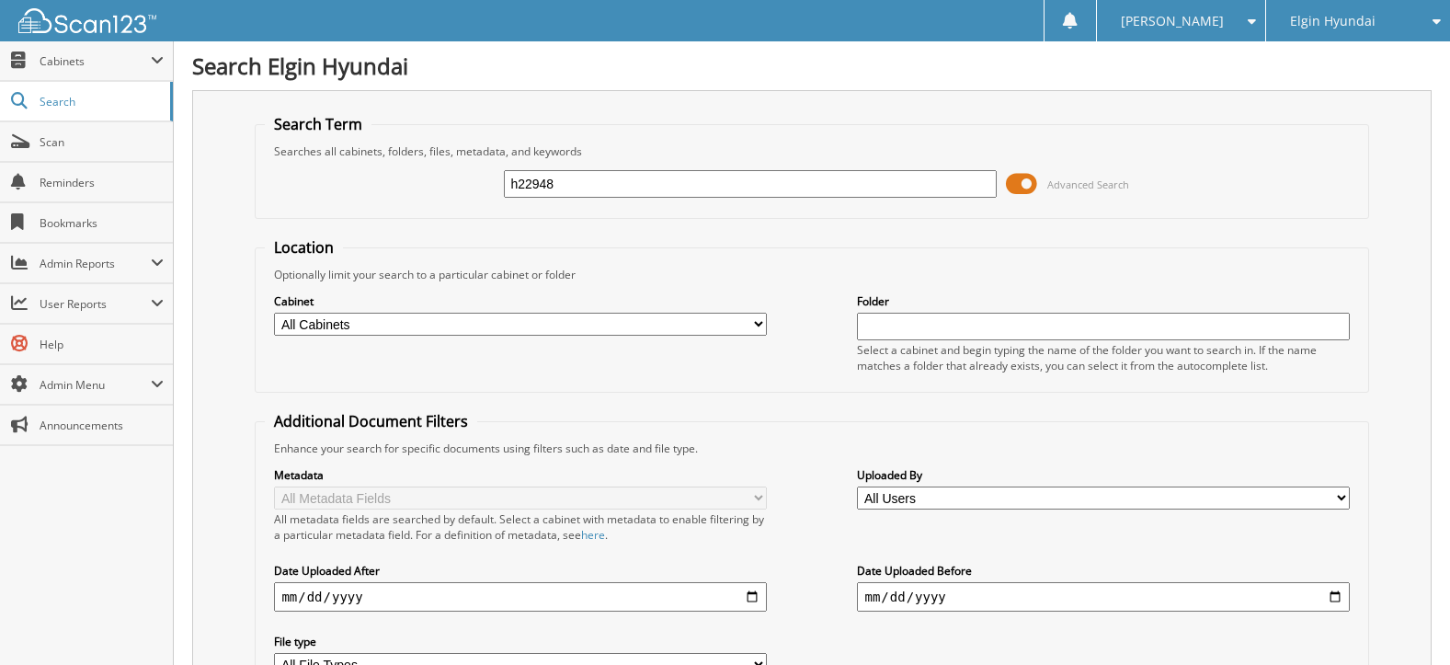
click at [629, 178] on input "h22948" at bounding box center [750, 184] width 492 height 28
click at [565, 186] on input "h22948" at bounding box center [750, 184] width 492 height 28
type input "h23301"
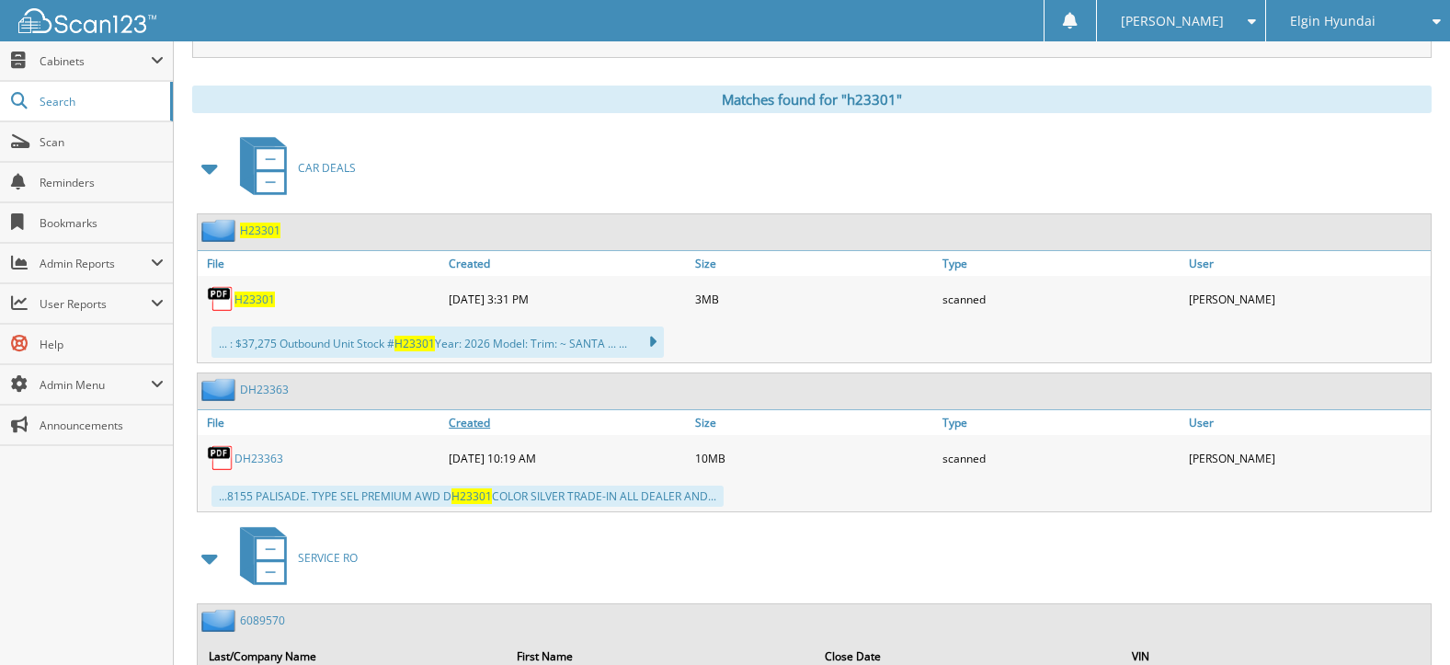
scroll to position [828, 0]
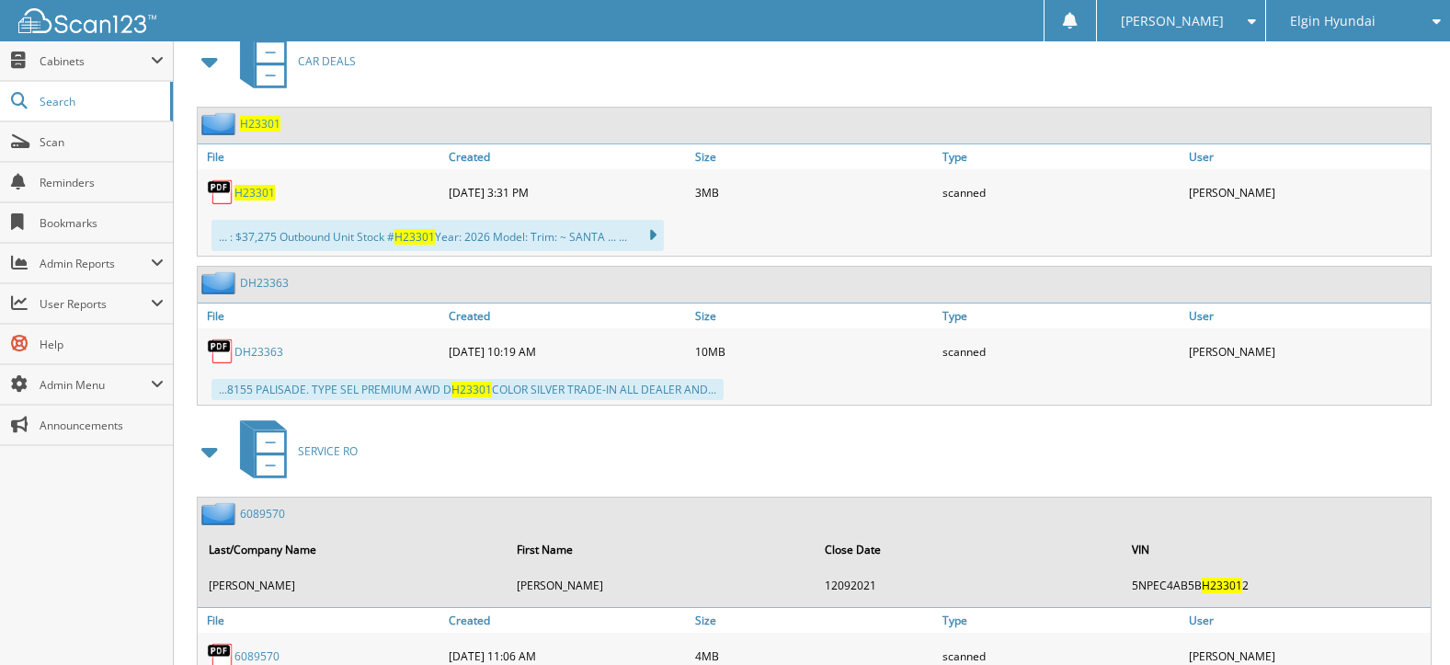
click at [258, 193] on span "H23301" at bounding box center [254, 193] width 40 height 16
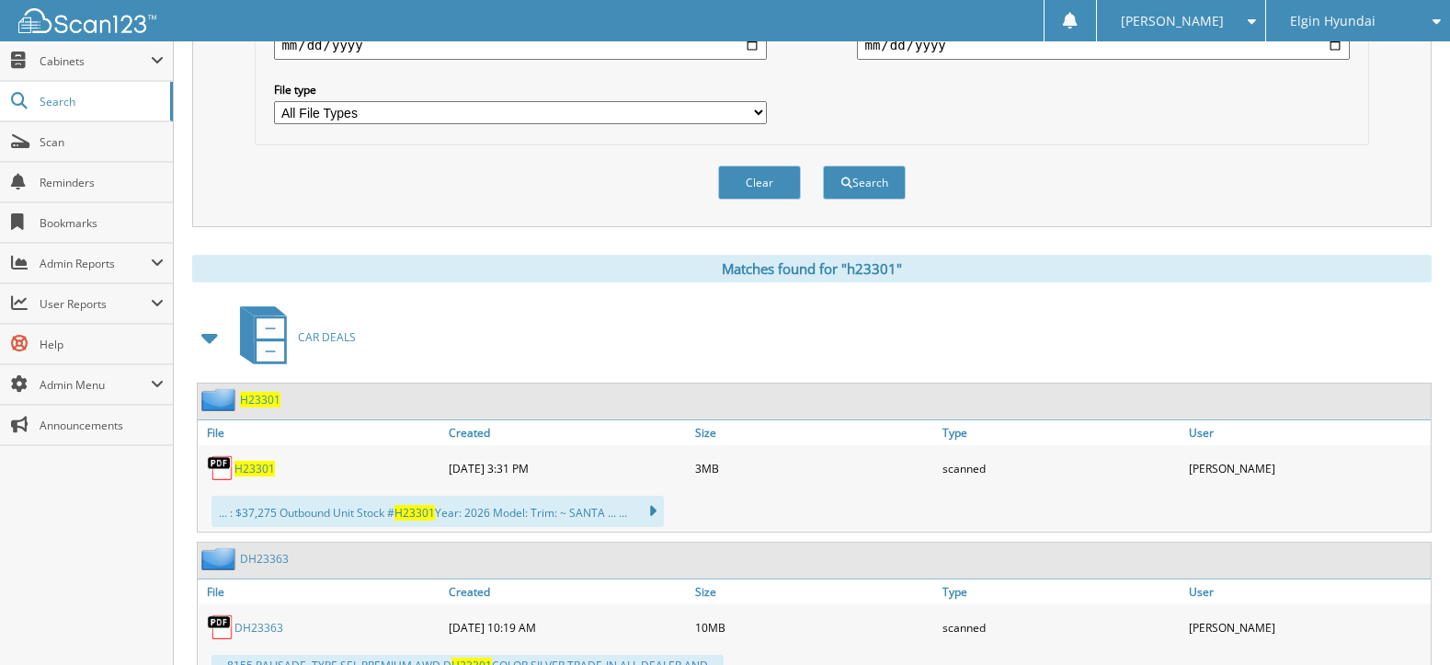
click at [749, 210] on div "Clear Search" at bounding box center [812, 182] width 1114 height 74
click at [749, 192] on button "Clear" at bounding box center [759, 183] width 83 height 34
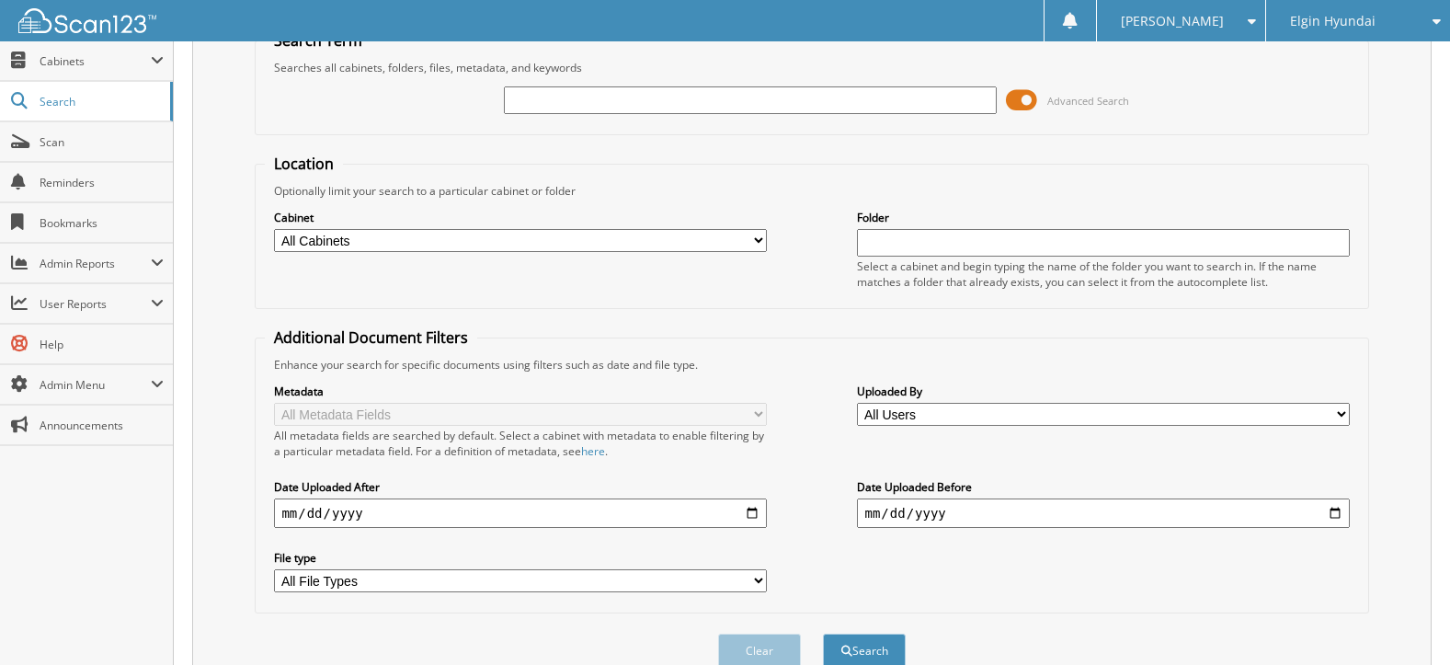
scroll to position [0, 0]
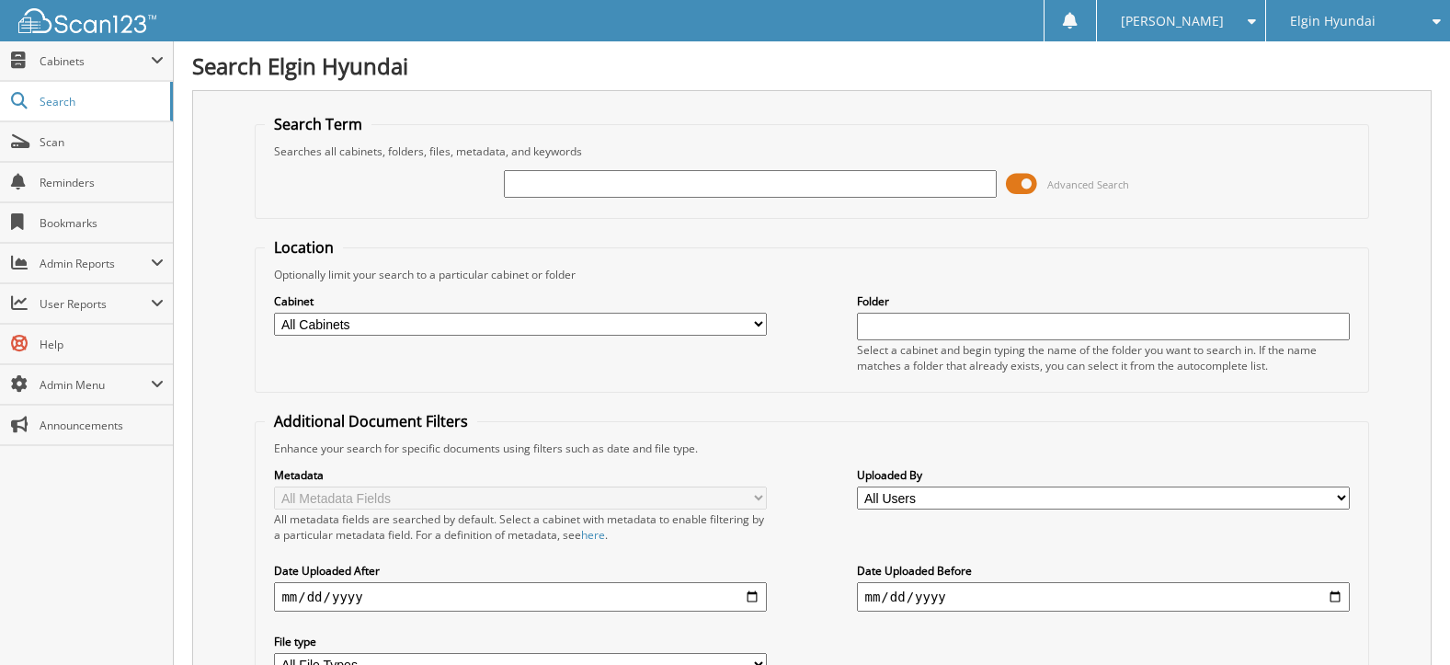
click at [109, 25] on img at bounding box center [87, 20] width 138 height 25
